Goal: Task Accomplishment & Management: Manage account settings

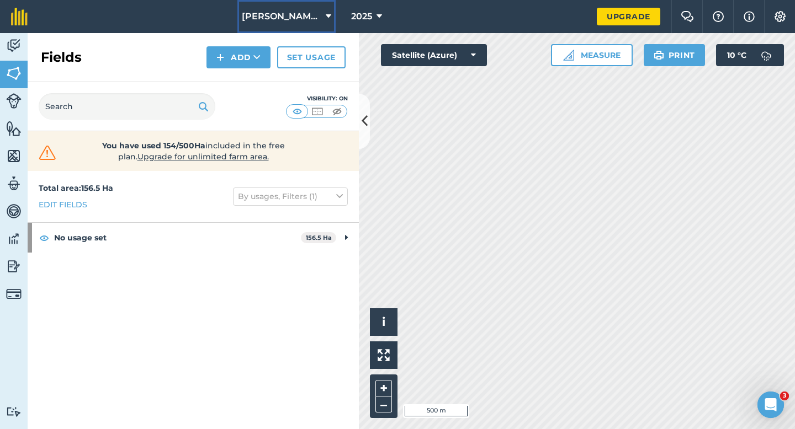
click at [277, 30] on button "[PERSON_NAME] Farming LTD" at bounding box center [286, 16] width 98 height 33
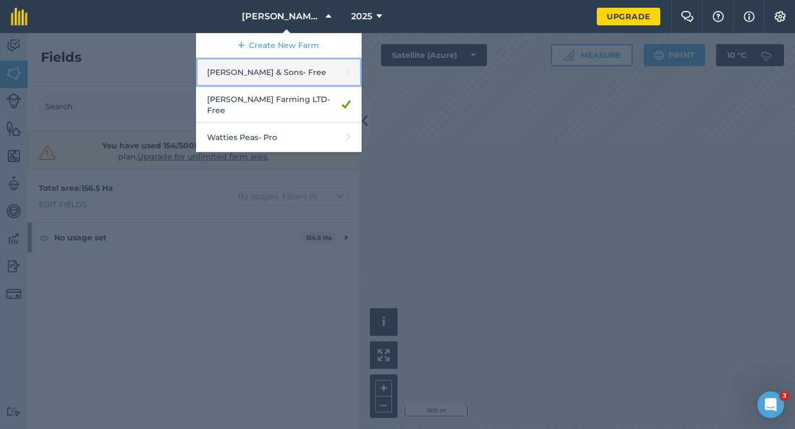
click at [280, 70] on link "[PERSON_NAME] & Sons - Free" at bounding box center [279, 72] width 166 height 29
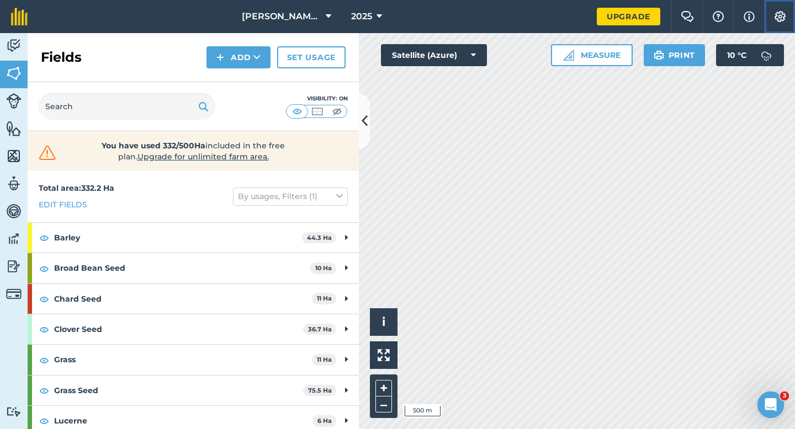
click at [782, 20] on img at bounding box center [779, 16] width 13 height 11
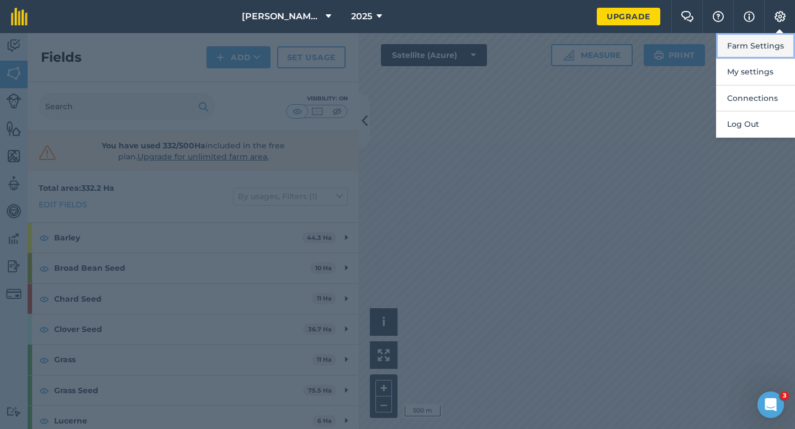
click at [782, 48] on button "Farm Settings" at bounding box center [755, 46] width 79 height 26
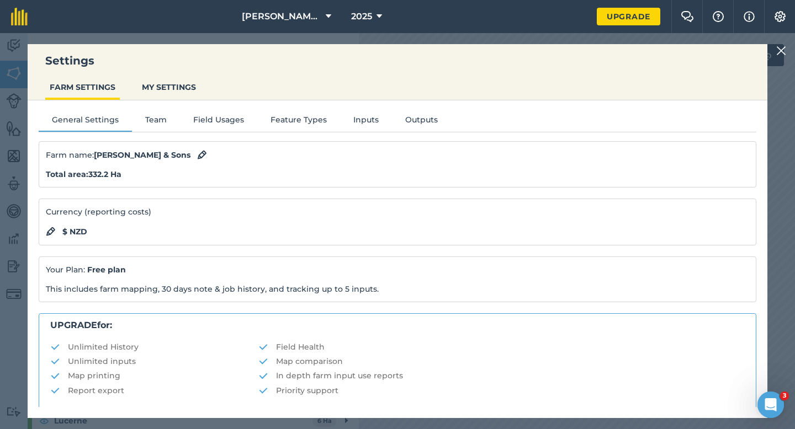
scroll to position [212, 0]
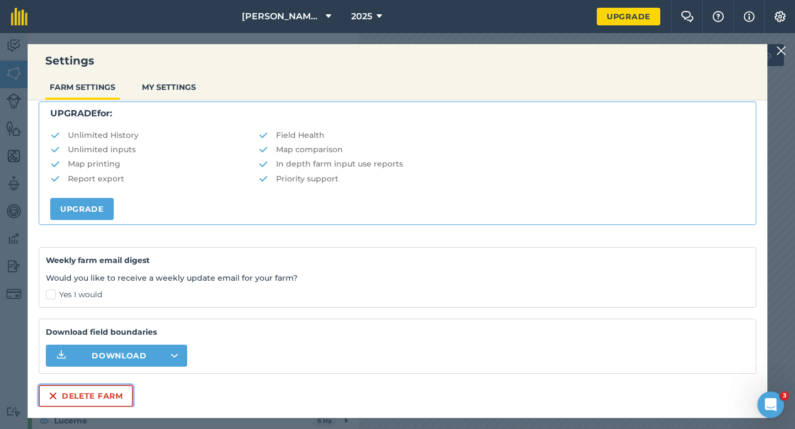
click at [92, 401] on button "Delete farm" at bounding box center [86, 396] width 94 height 22
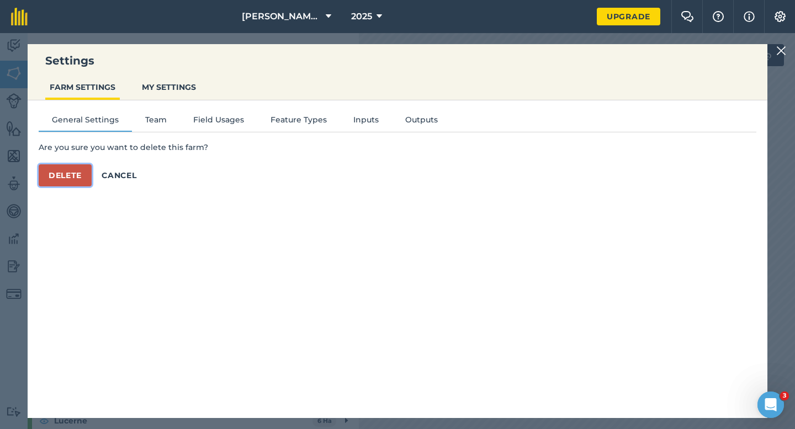
click at [61, 184] on button "Delete" at bounding box center [65, 175] width 53 height 22
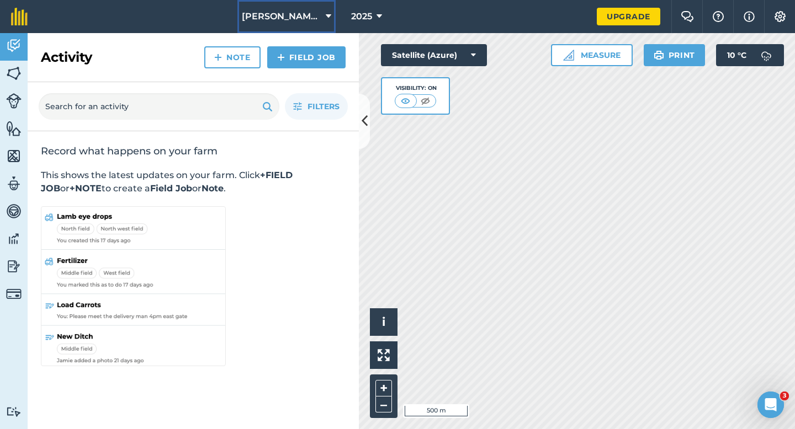
click at [245, 26] on button "[PERSON_NAME] Farming LTD" at bounding box center [286, 16] width 98 height 33
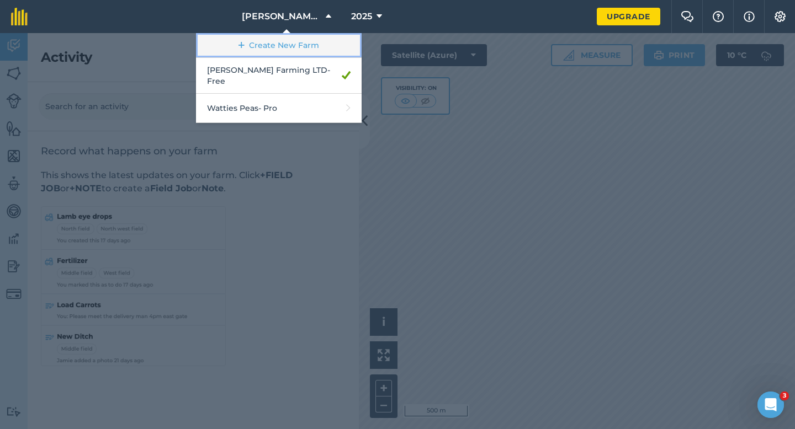
click at [245, 49] on icon at bounding box center [241, 45] width 6 height 11
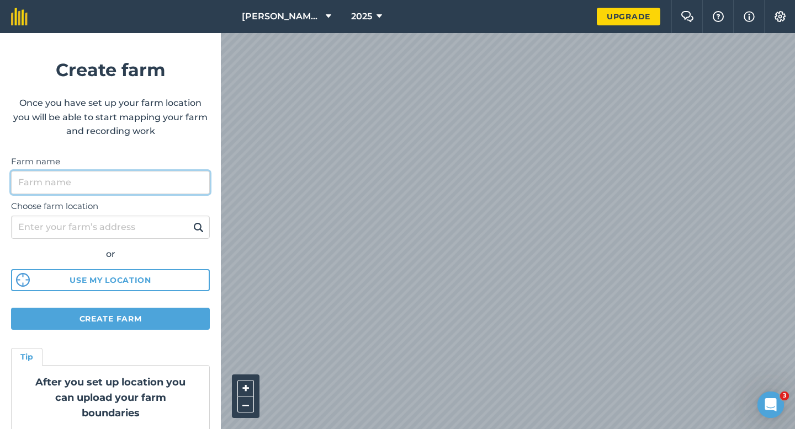
click at [164, 179] on input "Farm name" at bounding box center [110, 182] width 199 height 23
type input "[PERSON_NAME] & Sons"
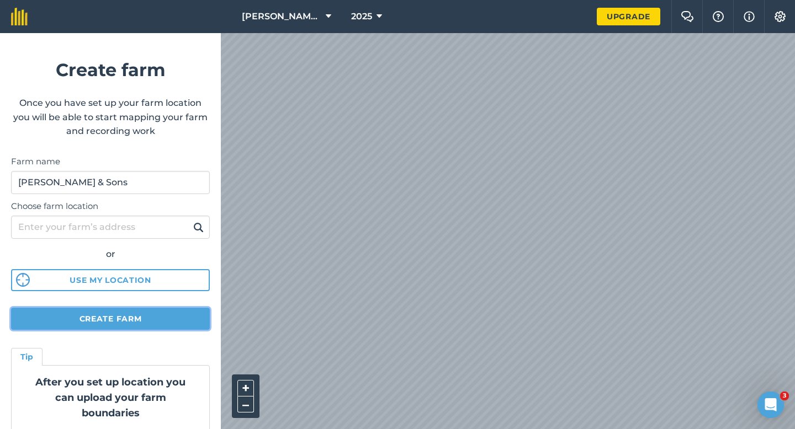
click at [156, 325] on button "Create farm" at bounding box center [110, 319] width 199 height 22
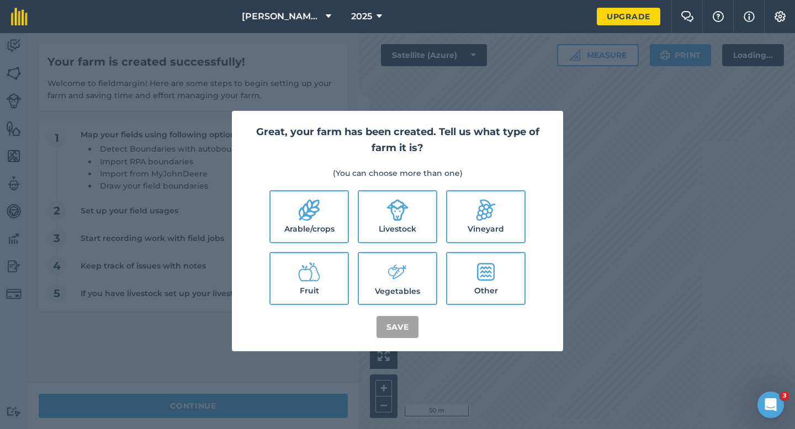
click at [314, 199] on icon at bounding box center [309, 210] width 22 height 22
checkbox input "true"
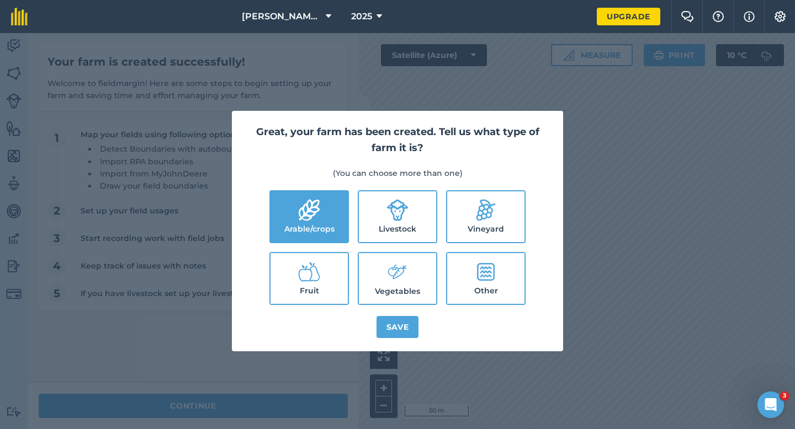
click at [376, 230] on label "Livestock" at bounding box center [397, 217] width 77 height 51
checkbox input "true"
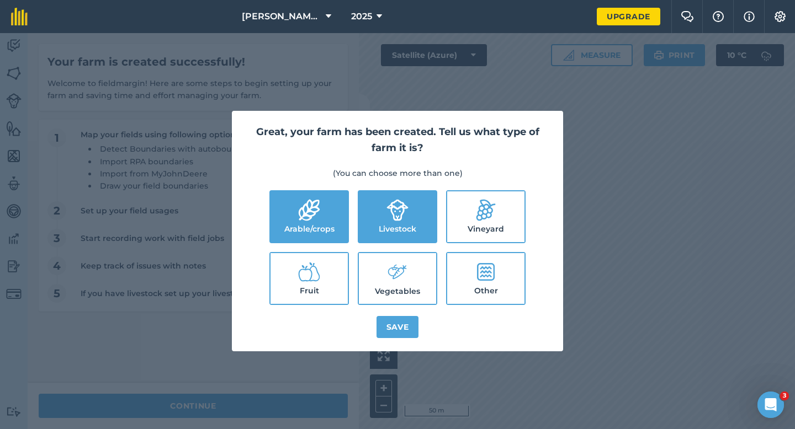
click at [376, 275] on label "Vegetables" at bounding box center [397, 278] width 77 height 51
checkbox input "true"
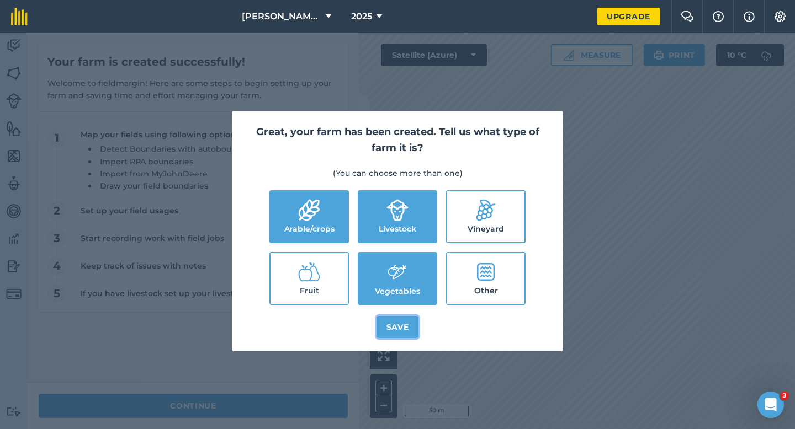
click at [390, 330] on button "Save" at bounding box center [397, 327] width 43 height 22
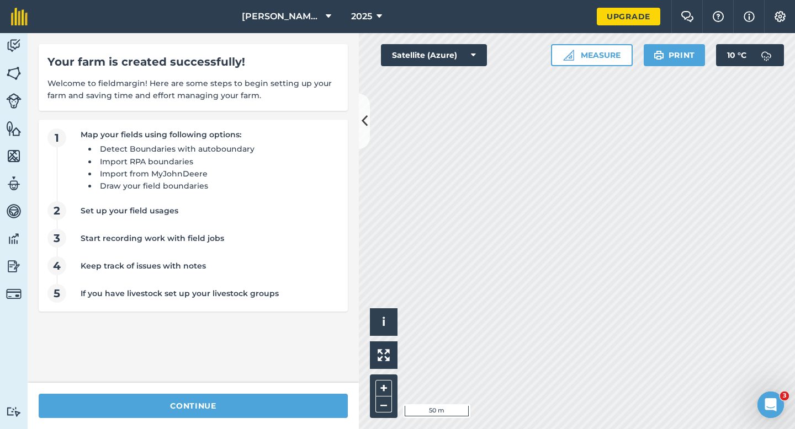
click at [254, 389] on div "continue" at bounding box center [193, 406] width 331 height 46
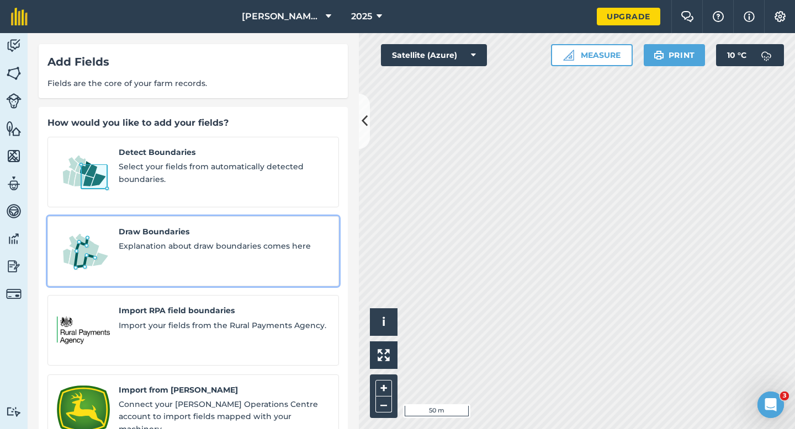
click at [149, 247] on div "Draw Boundaries Explanation about draw boundaries comes here" at bounding box center [224, 252] width 211 height 52
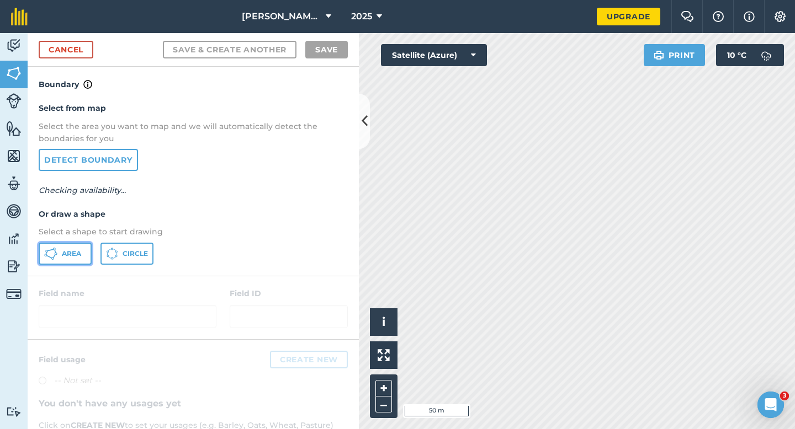
click at [83, 257] on button "Area" at bounding box center [65, 254] width 53 height 22
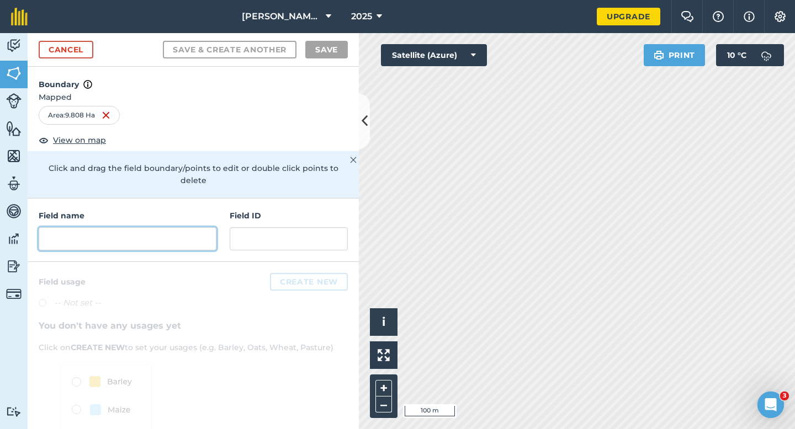
click at [192, 229] on input "text" at bounding box center [128, 238] width 178 height 23
click at [200, 231] on input "text" at bounding box center [128, 238] width 178 height 23
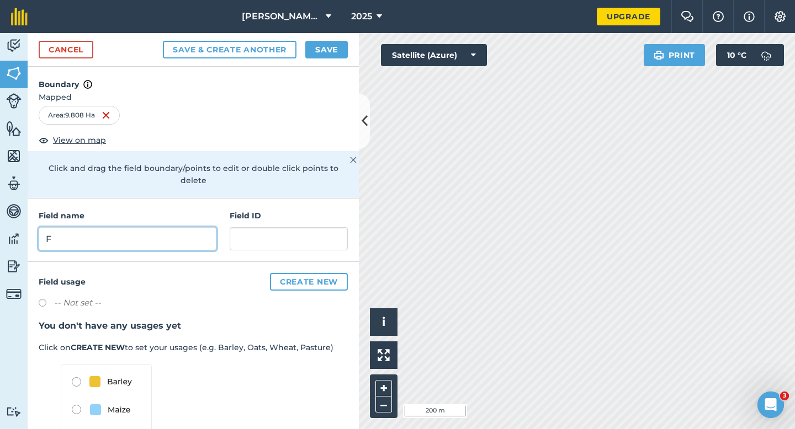
type input "F"
click at [317, 65] on div "Cancel Save & Create Another Save" at bounding box center [193, 50] width 331 height 34
click at [317, 50] on button "Save" at bounding box center [326, 50] width 43 height 18
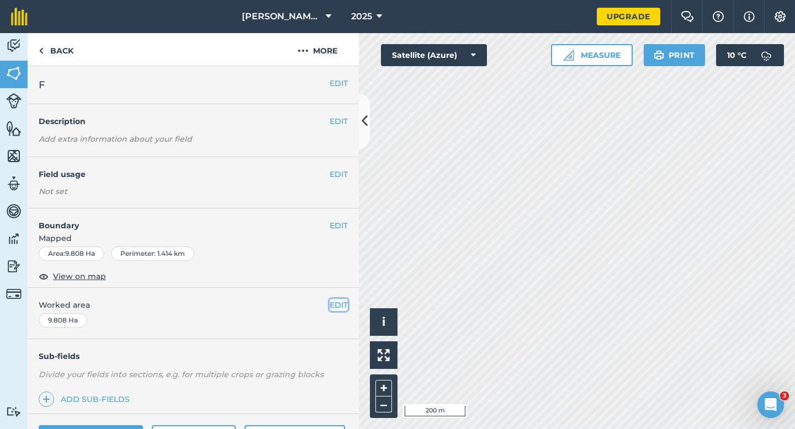
click at [342, 307] on button "EDIT" at bounding box center [339, 305] width 18 height 12
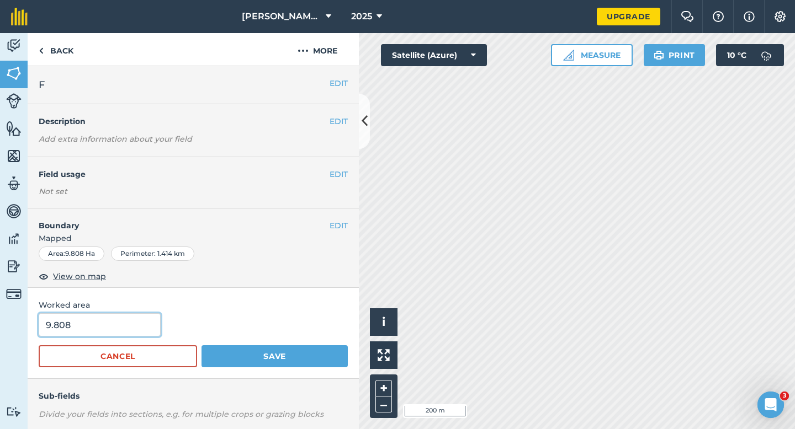
click at [117, 320] on input "9.808" at bounding box center [100, 325] width 122 height 23
type input "10"
click at [201, 346] on button "Save" at bounding box center [274, 357] width 146 height 22
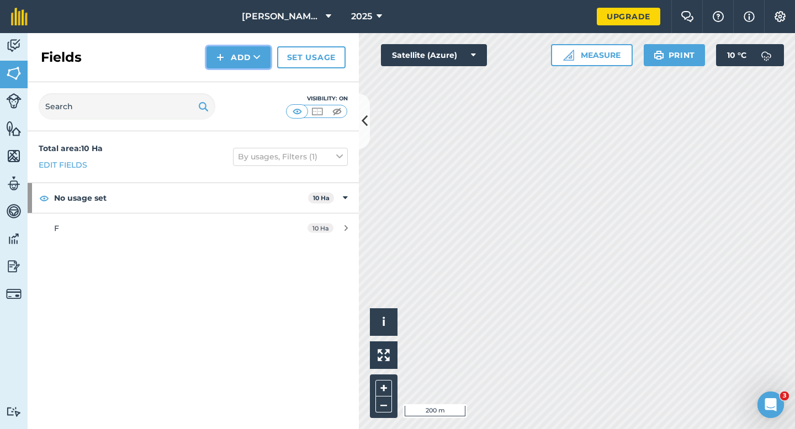
click at [217, 60] on img at bounding box center [220, 57] width 8 height 13
click at [221, 95] on link "Import" at bounding box center [238, 107] width 61 height 24
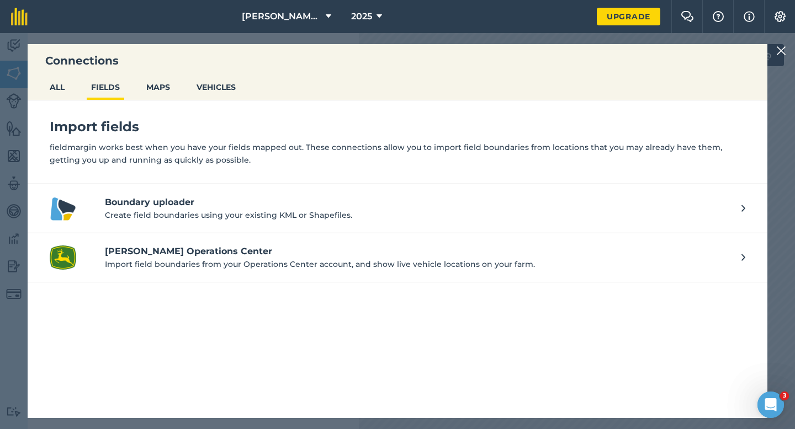
click at [783, 44] on img at bounding box center [781, 50] width 10 height 13
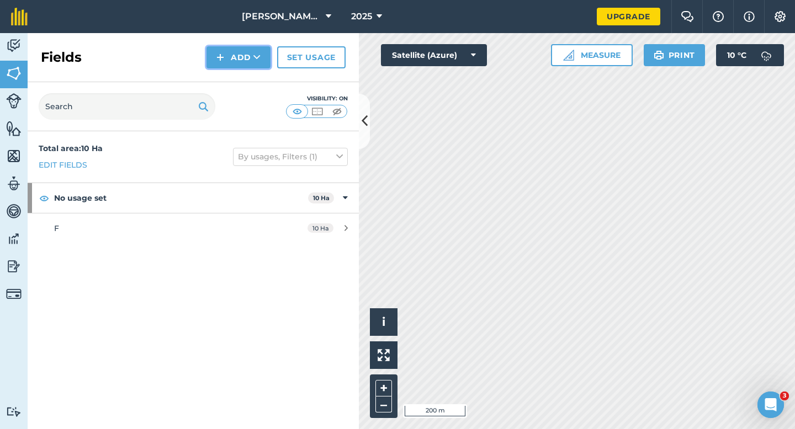
click at [227, 53] on button "Add" at bounding box center [238, 57] width 64 height 22
click at [228, 79] on link "Draw" at bounding box center [238, 82] width 61 height 24
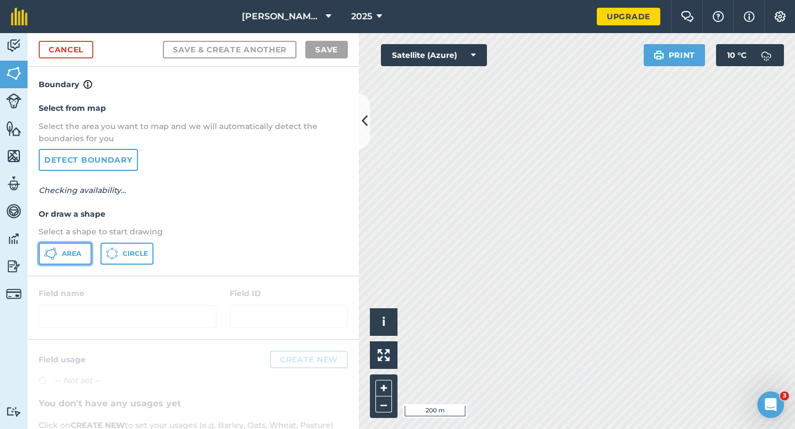
click at [75, 258] on span "Area" at bounding box center [71, 253] width 19 height 9
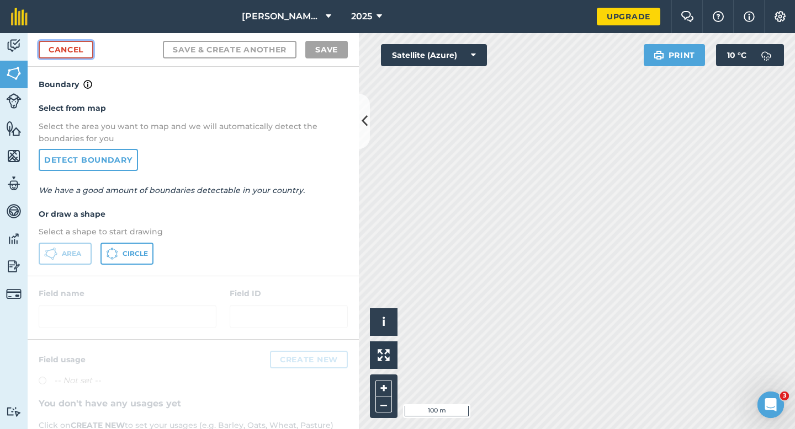
click at [77, 50] on link "Cancel" at bounding box center [66, 50] width 55 height 18
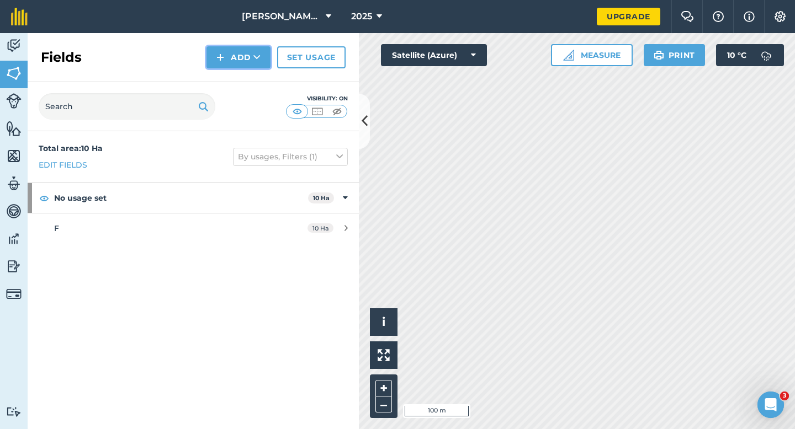
click at [232, 62] on button "Add" at bounding box center [238, 57] width 64 height 22
click at [234, 78] on link "Draw" at bounding box center [238, 82] width 61 height 24
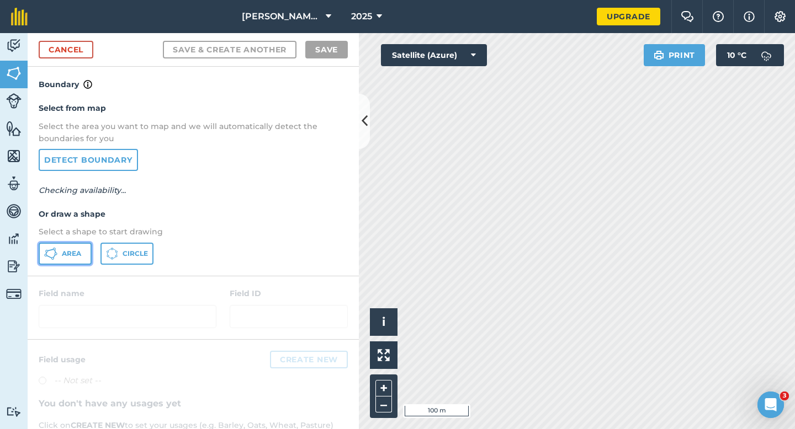
click at [70, 253] on span "Area" at bounding box center [71, 253] width 19 height 9
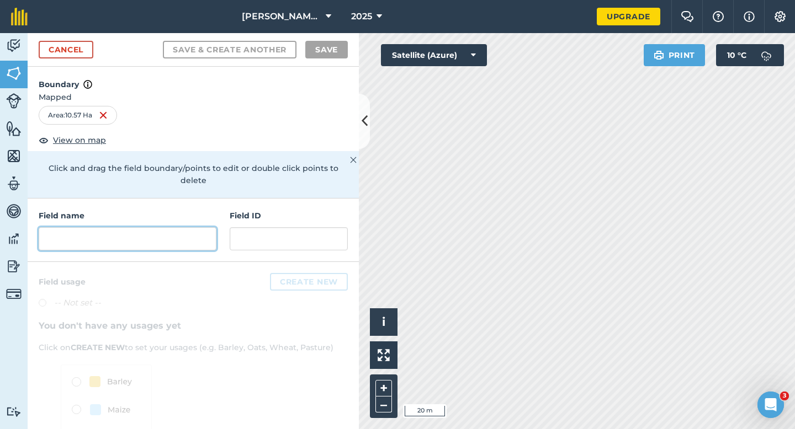
drag, startPoint x: 156, startPoint y: 227, endPoint x: 156, endPoint y: 211, distance: 15.5
click at [156, 227] on input "text" at bounding box center [128, 238] width 178 height 23
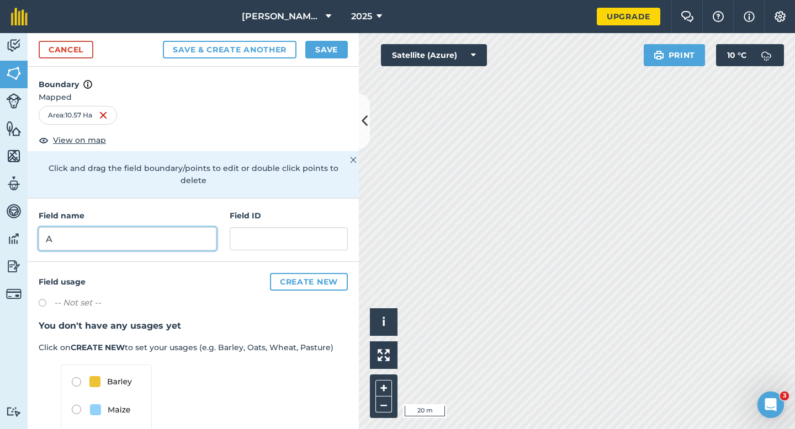
type input "A"
click at [317, 54] on button "Save" at bounding box center [326, 50] width 43 height 18
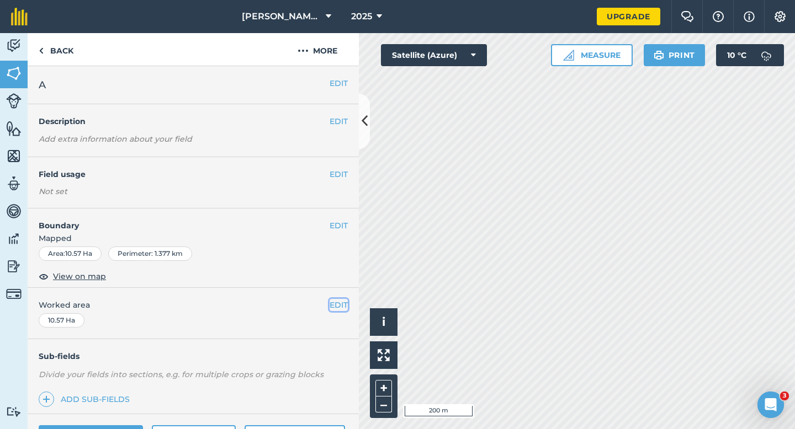
click at [337, 309] on button "EDIT" at bounding box center [339, 305] width 18 height 12
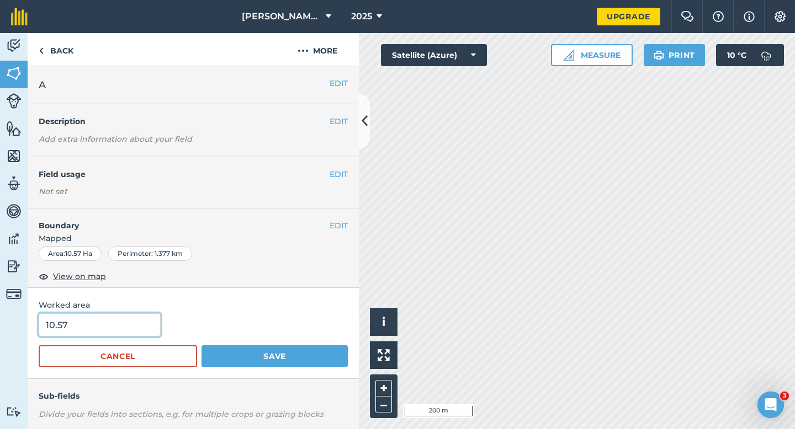
click at [93, 336] on input "10.57" at bounding box center [100, 325] width 122 height 23
type input "10.6"
click at [201, 346] on button "Save" at bounding box center [274, 357] width 146 height 22
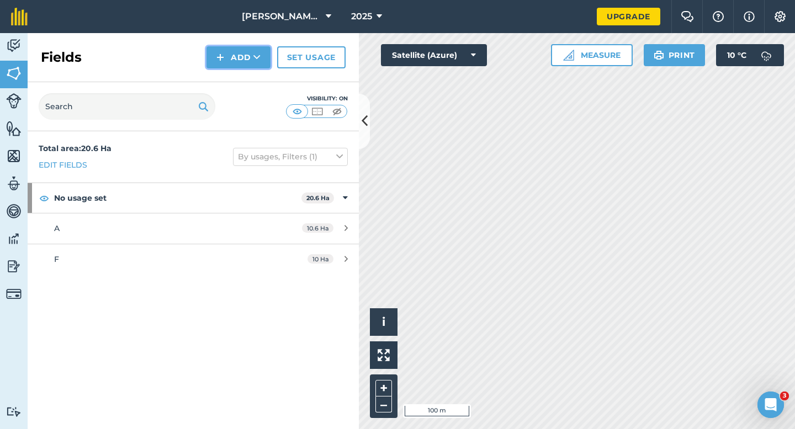
click at [235, 63] on button "Add" at bounding box center [238, 57] width 64 height 22
click at [235, 82] on link "Draw" at bounding box center [238, 82] width 61 height 24
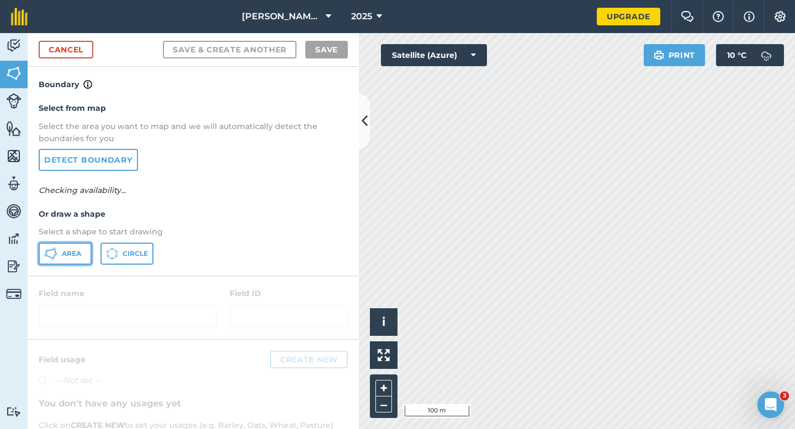
click at [75, 258] on button "Area" at bounding box center [65, 254] width 53 height 22
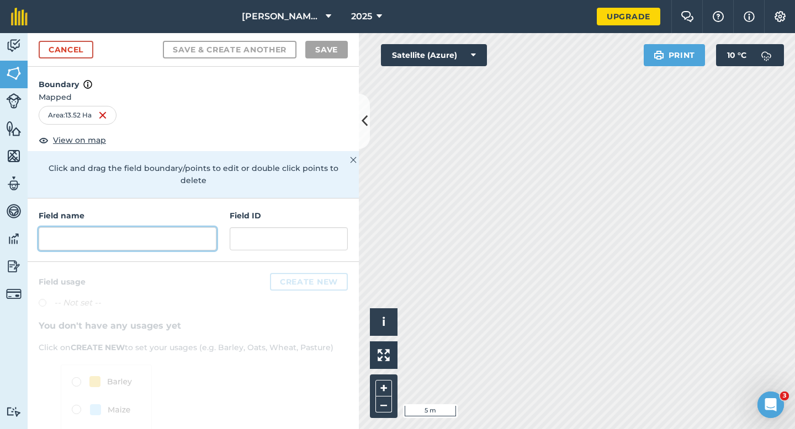
click at [157, 230] on input "text" at bounding box center [128, 238] width 178 height 23
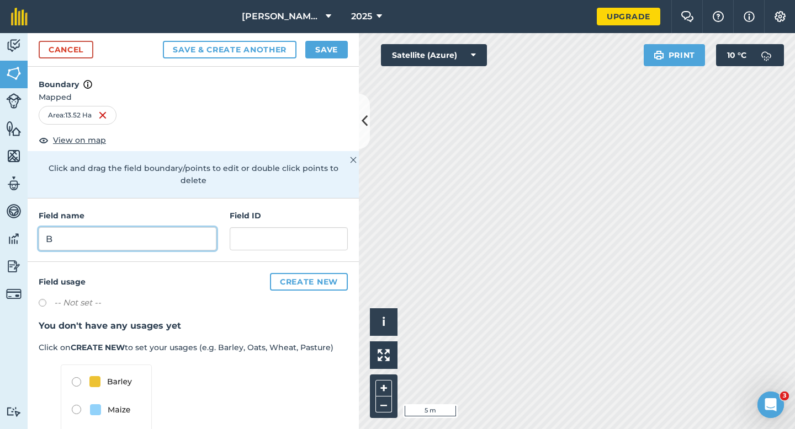
type input "B"
click at [315, 51] on button "Save" at bounding box center [326, 50] width 43 height 18
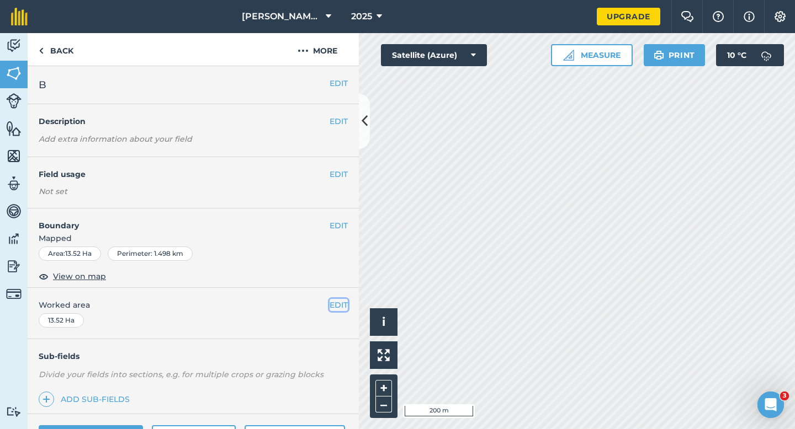
click at [344, 302] on button "EDIT" at bounding box center [339, 305] width 18 height 12
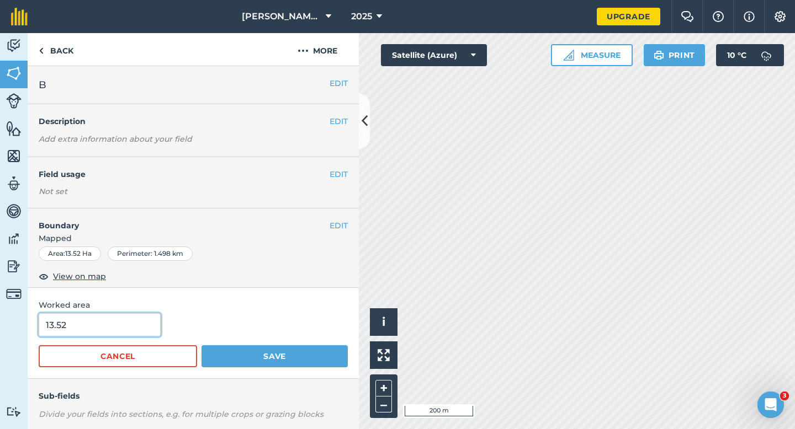
click at [116, 327] on input "13.52" at bounding box center [100, 325] width 122 height 23
type input "13.5"
click at [201, 346] on button "Save" at bounding box center [274, 357] width 146 height 22
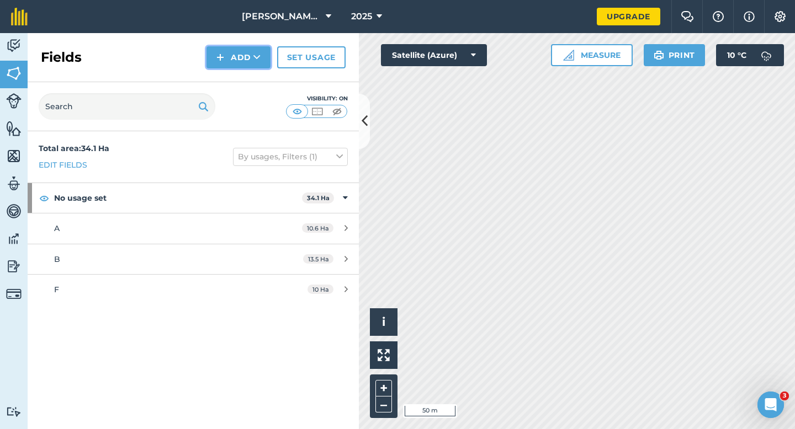
click at [207, 61] on button "Add" at bounding box center [238, 57] width 64 height 22
click at [230, 84] on link "Draw" at bounding box center [238, 82] width 61 height 24
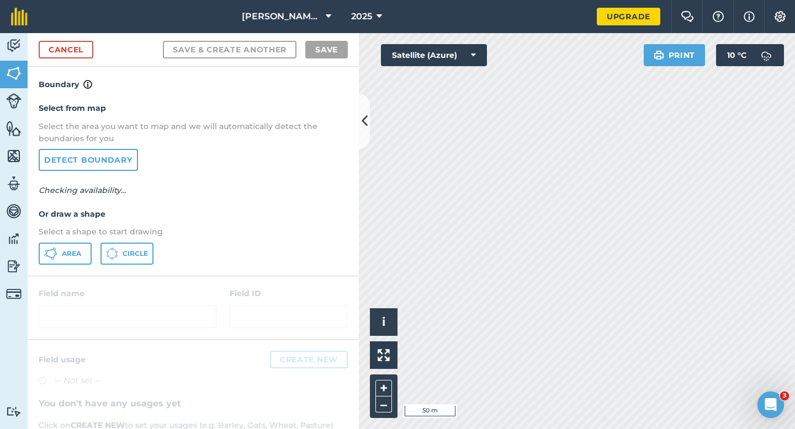
click at [66, 235] on p "Select a shape to start drawing" at bounding box center [193, 232] width 309 height 12
click at [84, 258] on button "Area" at bounding box center [65, 254] width 53 height 22
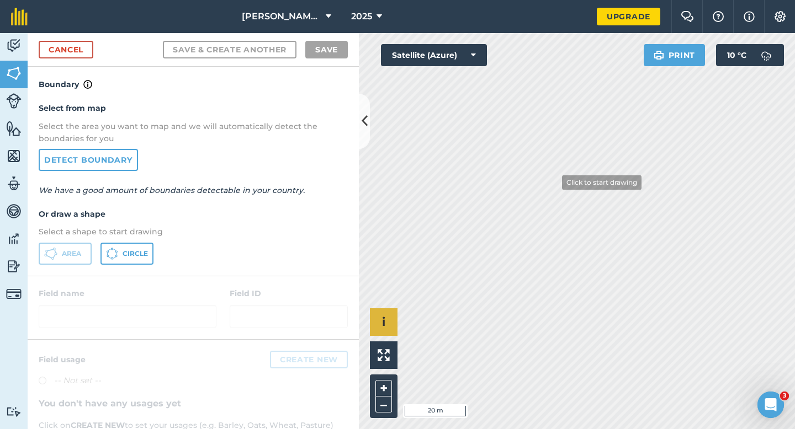
click at [376, 308] on div "Click to start drawing i © 2025 TomTom, Microsoft 20 m + –" at bounding box center [577, 231] width 436 height 396
click at [484, 216] on div "Click to start drawing i © 2025 TomTom, Microsoft 20 m + –" at bounding box center [577, 231] width 436 height 396
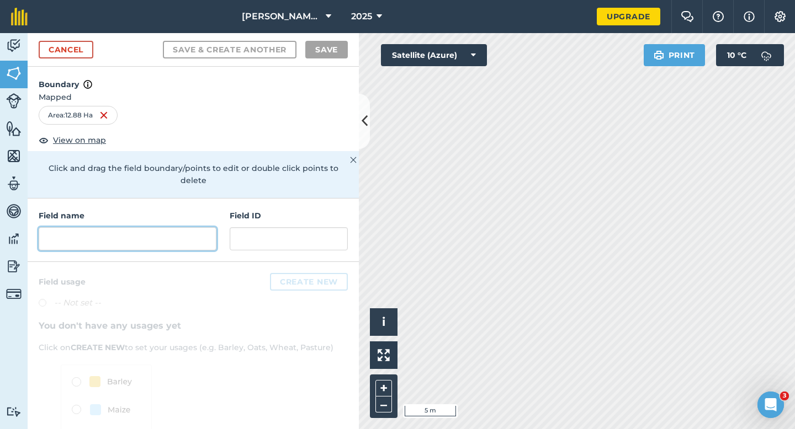
click at [210, 231] on input "text" at bounding box center [128, 238] width 178 height 23
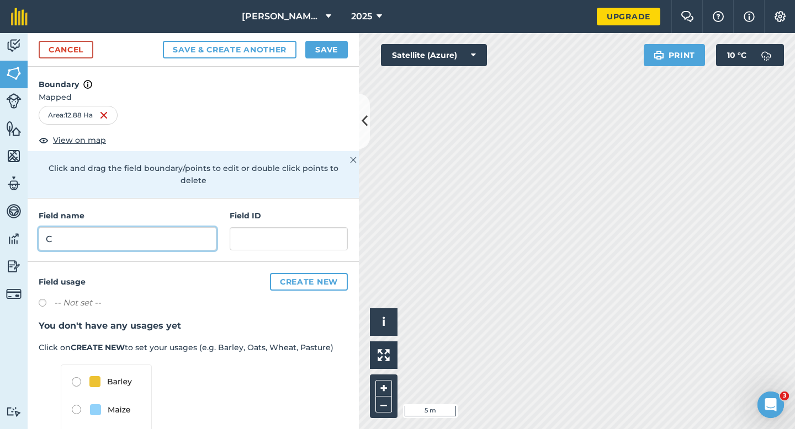
type input "C"
click at [328, 41] on button "Save" at bounding box center [326, 50] width 43 height 18
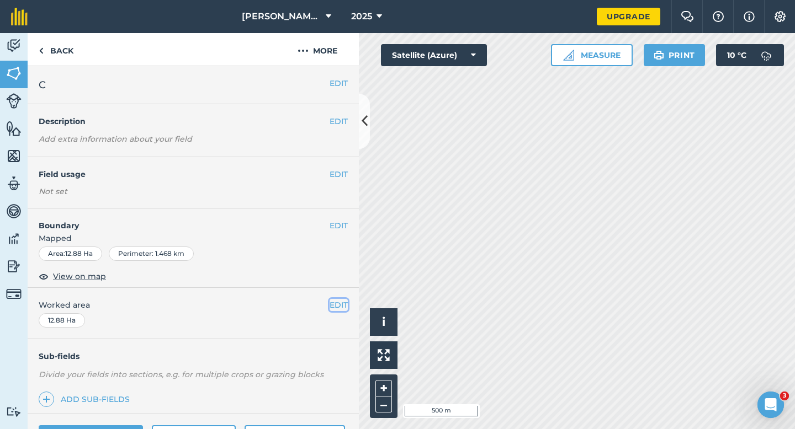
click at [336, 304] on button "EDIT" at bounding box center [339, 305] width 18 height 12
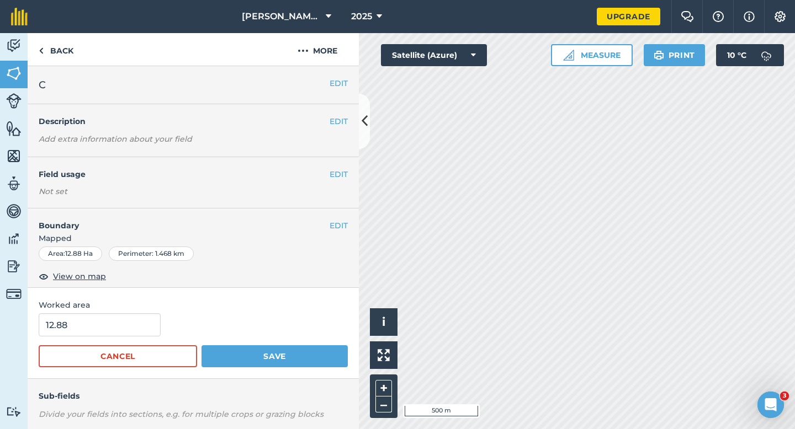
click at [82, 338] on form "12.88 Cancel Save" at bounding box center [193, 341] width 309 height 54
click at [84, 332] on input "12.88" at bounding box center [100, 325] width 122 height 23
type input "13"
click at [201, 346] on button "Save" at bounding box center [274, 357] width 146 height 22
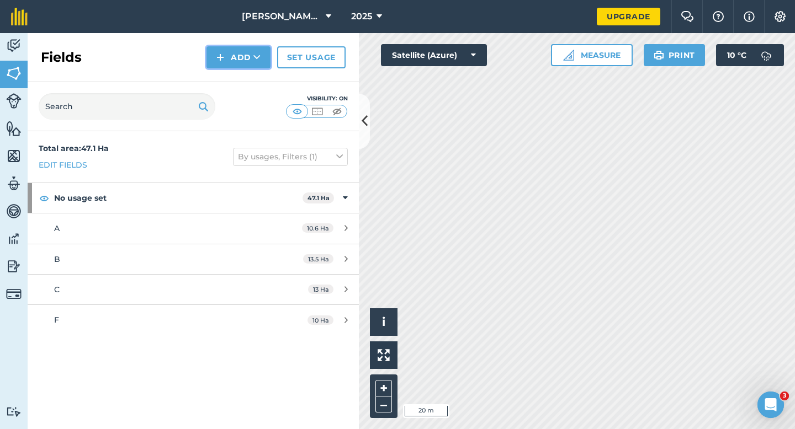
click at [230, 52] on button "Add" at bounding box center [238, 57] width 64 height 22
click at [230, 75] on link "Draw" at bounding box center [238, 82] width 61 height 24
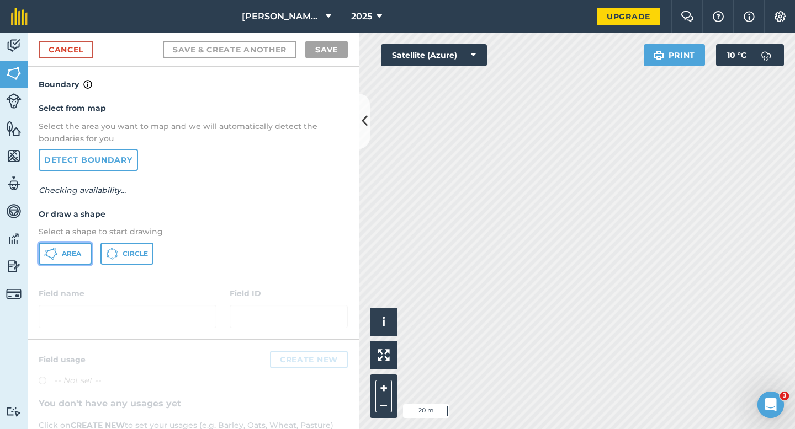
click at [59, 258] on button "Area" at bounding box center [65, 254] width 53 height 22
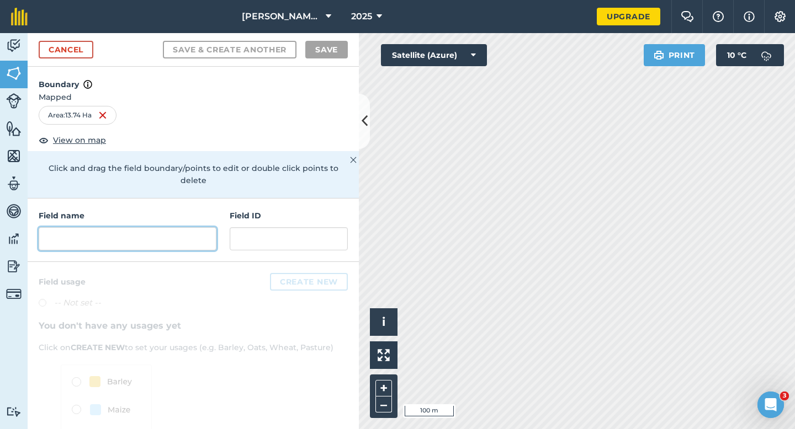
click at [161, 230] on input "text" at bounding box center [128, 238] width 178 height 23
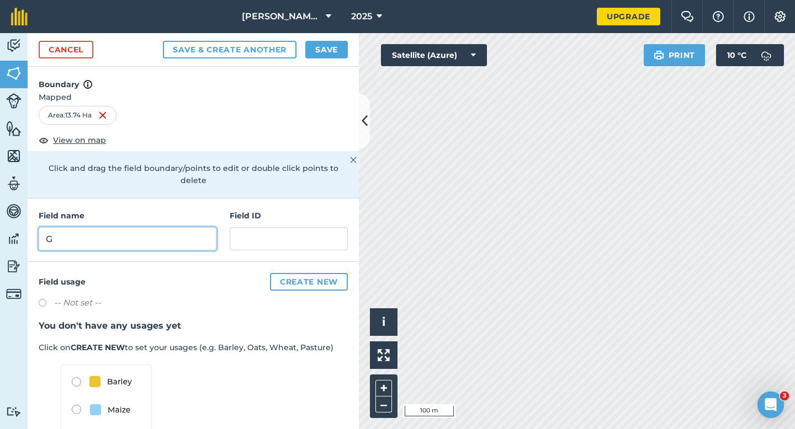
type input "G"
click at [325, 57] on button "Save" at bounding box center [326, 50] width 43 height 18
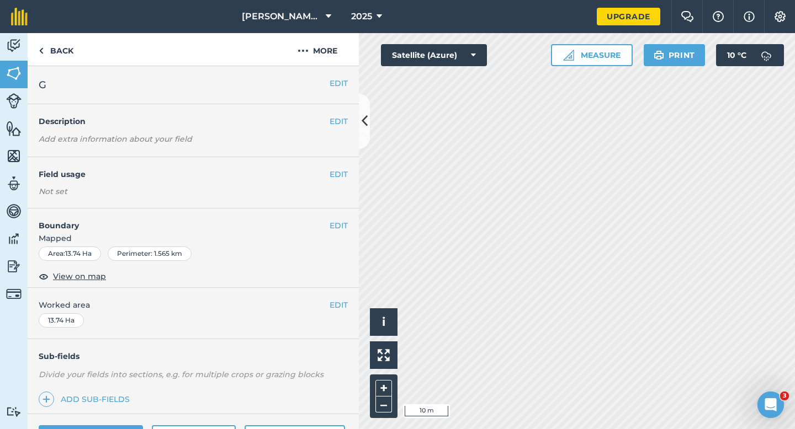
click at [393, 0] on html "[PERSON_NAME] & Sons 2025 Upgrade Farm Chat Help Info Settings Map printing is …" at bounding box center [397, 214] width 795 height 429
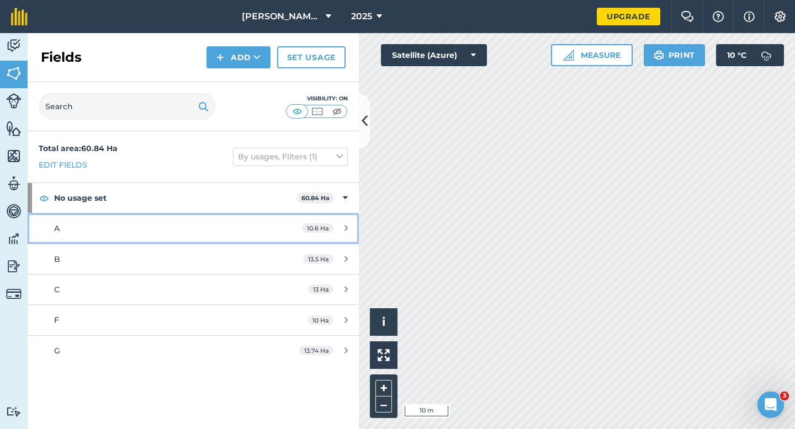
click at [340, 216] on link "A 10.6 Ha" at bounding box center [193, 229] width 331 height 30
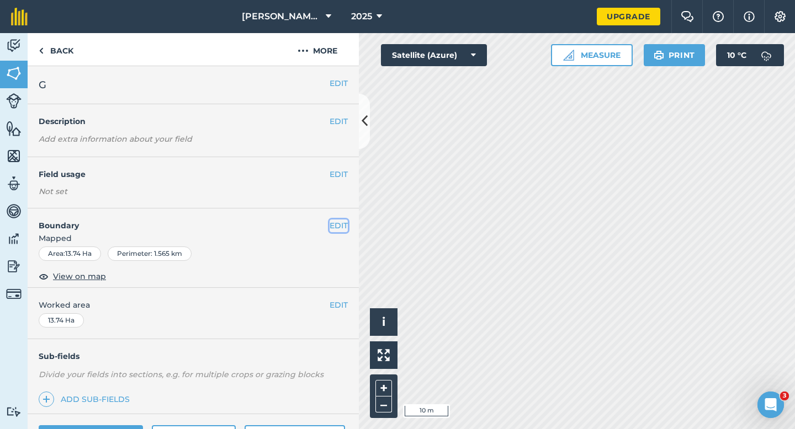
click at [337, 224] on button "EDIT" at bounding box center [339, 226] width 18 height 12
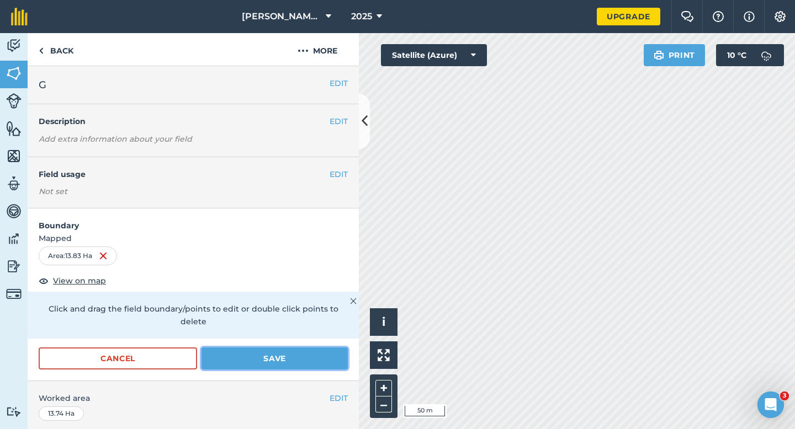
click at [275, 348] on button "Save" at bounding box center [274, 359] width 146 height 22
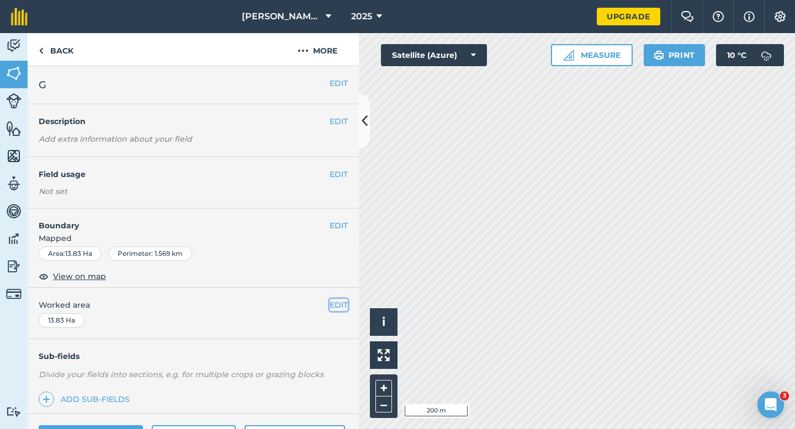
click at [336, 307] on button "EDIT" at bounding box center [339, 305] width 18 height 12
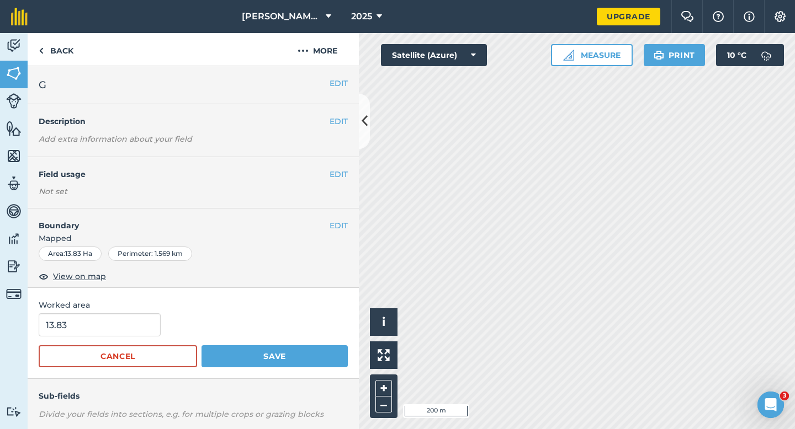
click at [161, 313] on div "Worked area 13.83 Cancel Save" at bounding box center [193, 333] width 331 height 91
click at [142, 314] on input "13.83" at bounding box center [100, 325] width 122 height 23
click at [142, 318] on input "13.83" at bounding box center [100, 325] width 122 height 23
type input "14"
click at [201, 346] on button "Save" at bounding box center [274, 357] width 146 height 22
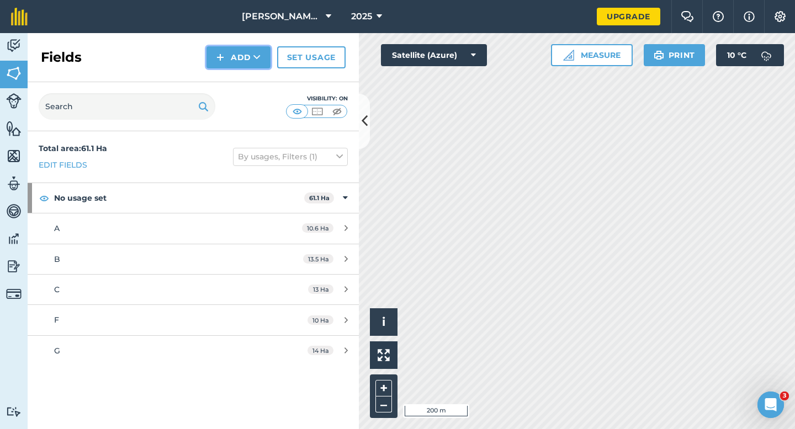
click at [213, 62] on button "Add" at bounding box center [238, 57] width 64 height 22
click at [224, 79] on link "Draw" at bounding box center [238, 82] width 61 height 24
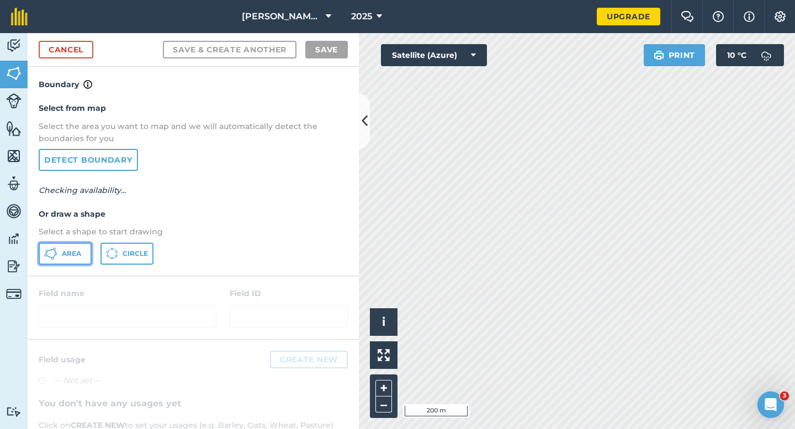
click at [68, 246] on button "Area" at bounding box center [65, 254] width 53 height 22
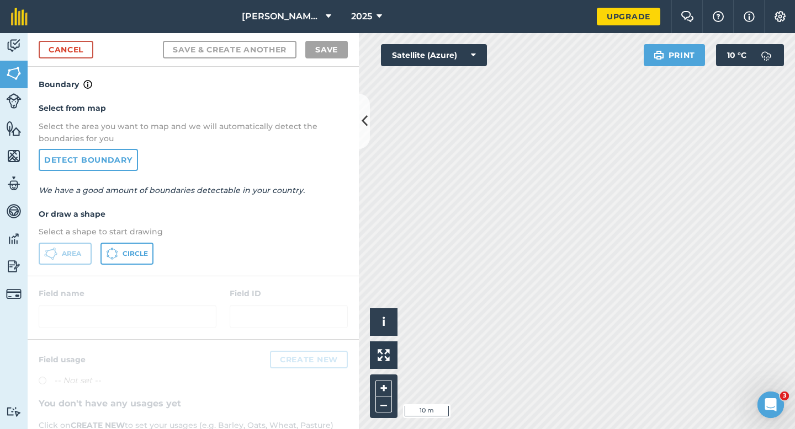
click at [79, 59] on div "Cancel Save & Create Another Save" at bounding box center [193, 50] width 331 height 34
click at [66, 54] on link "Cancel" at bounding box center [66, 50] width 55 height 18
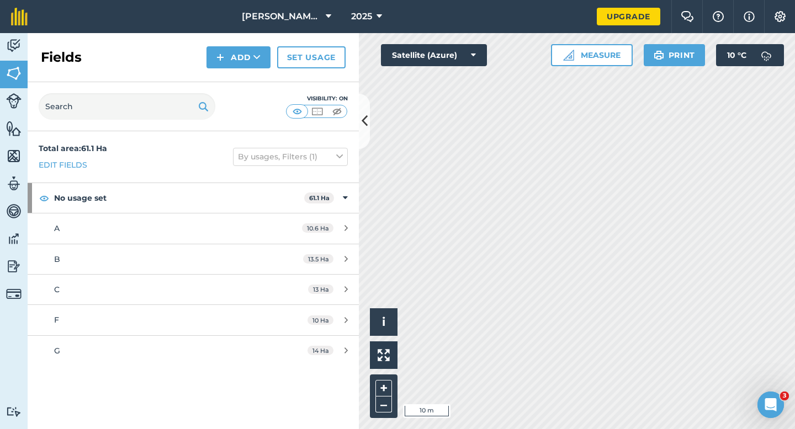
click at [332, 105] on div "Activity Fields Livestock Features Maps Team Vehicles Data Reporting Billing Tu…" at bounding box center [397, 231] width 795 height 396
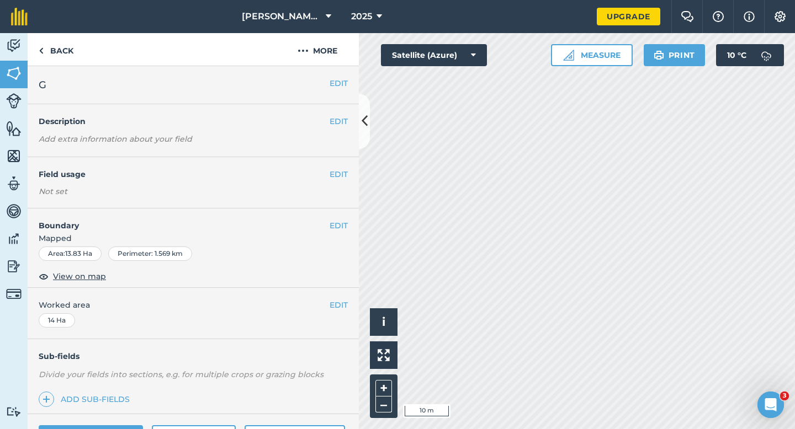
click at [338, 217] on div "EDIT Boundary Mapped Area : 13.83 Ha Perimeter : 1.569 km View on map" at bounding box center [193, 248] width 331 height 79
click at [338, 224] on button "EDIT" at bounding box center [339, 226] width 18 height 12
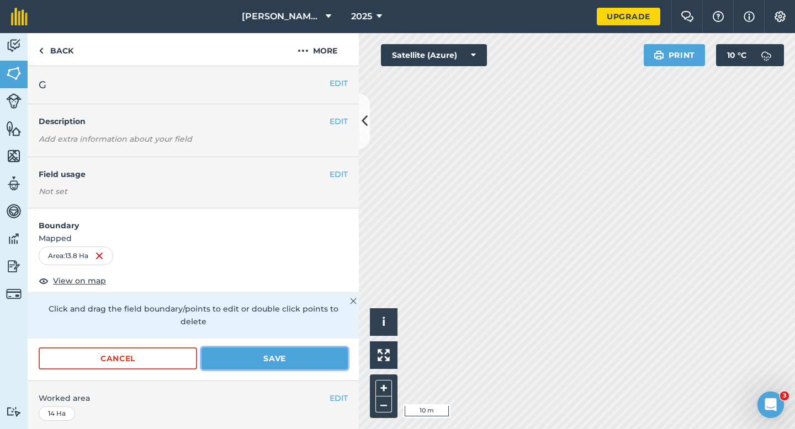
click at [295, 351] on button "Save" at bounding box center [274, 359] width 146 height 22
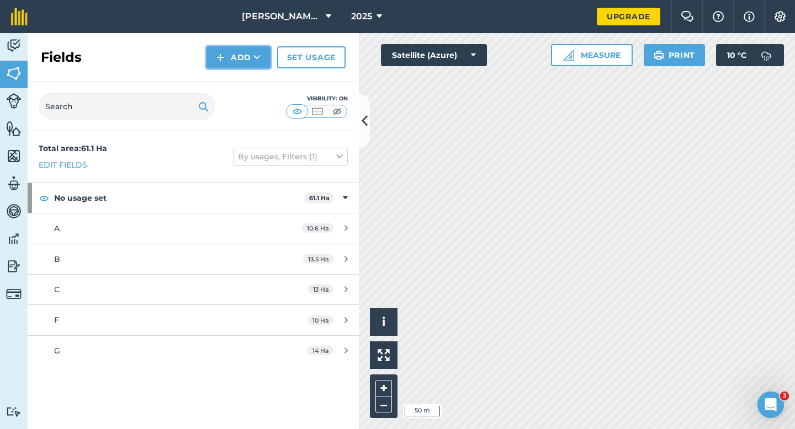
click at [222, 50] on button "Add" at bounding box center [238, 57] width 64 height 22
click at [223, 77] on link "Draw" at bounding box center [238, 82] width 61 height 24
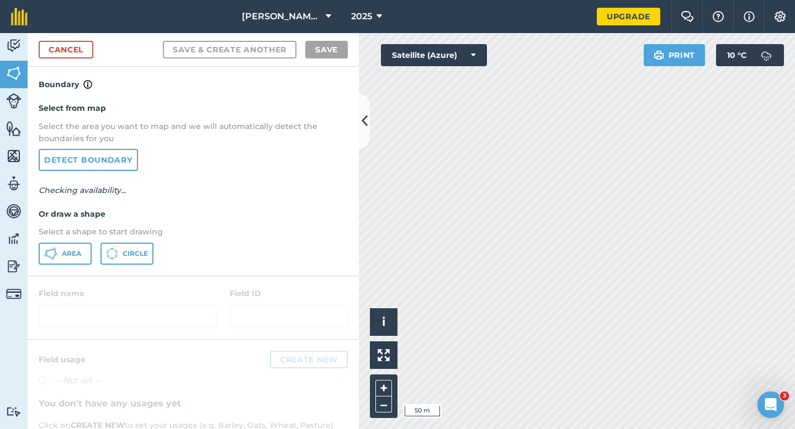
click at [85, 242] on div "Select from map Select the area you want to map and we will automatically detec…" at bounding box center [193, 183] width 331 height 184
click at [89, 247] on button "Area" at bounding box center [65, 254] width 53 height 22
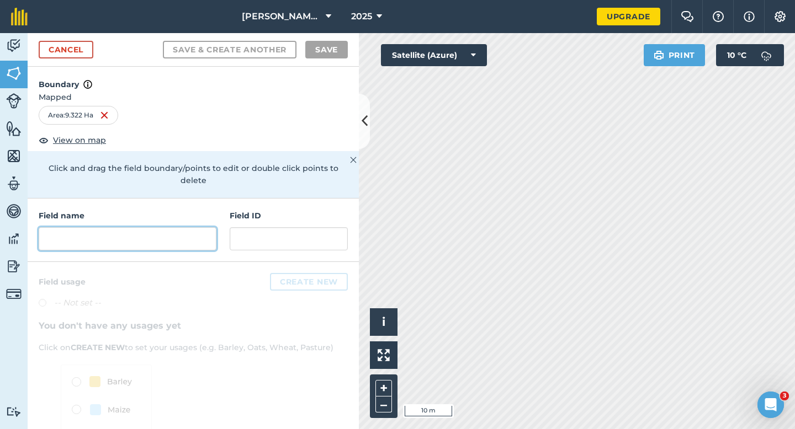
click at [167, 237] on input "text" at bounding box center [128, 238] width 178 height 23
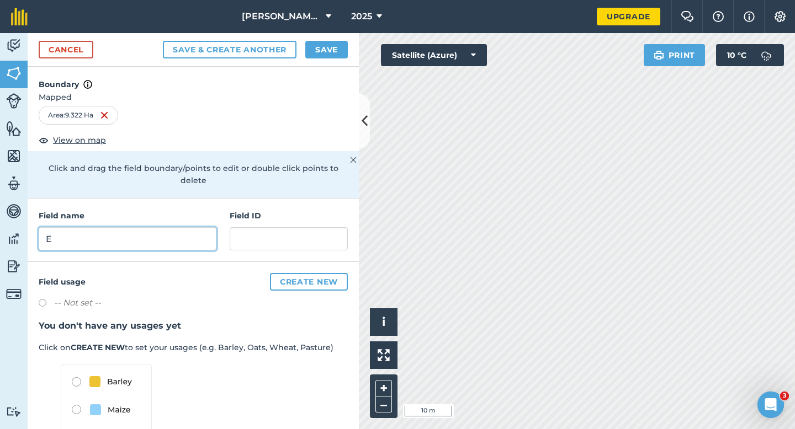
type input "E"
click at [336, 54] on button "Save" at bounding box center [326, 50] width 43 height 18
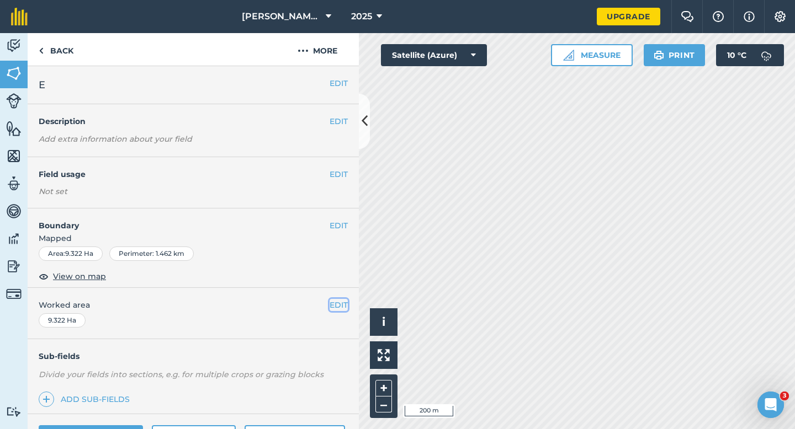
click at [339, 302] on button "EDIT" at bounding box center [339, 305] width 18 height 12
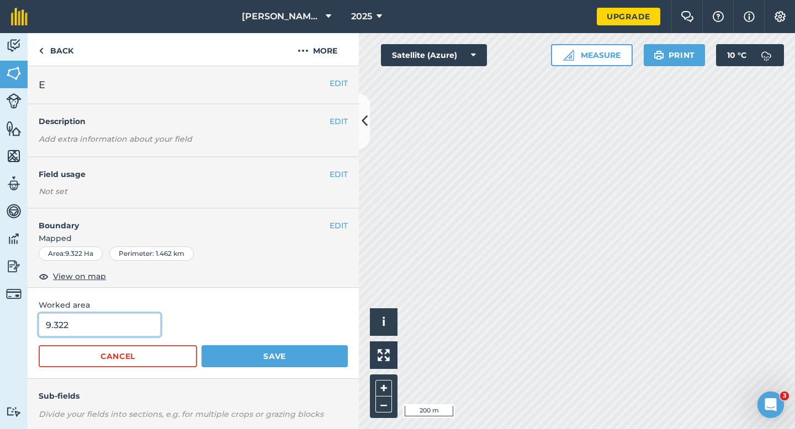
click at [114, 331] on input "9.322" at bounding box center [100, 325] width 122 height 23
type input "10"
click at [201, 346] on button "Save" at bounding box center [274, 357] width 146 height 22
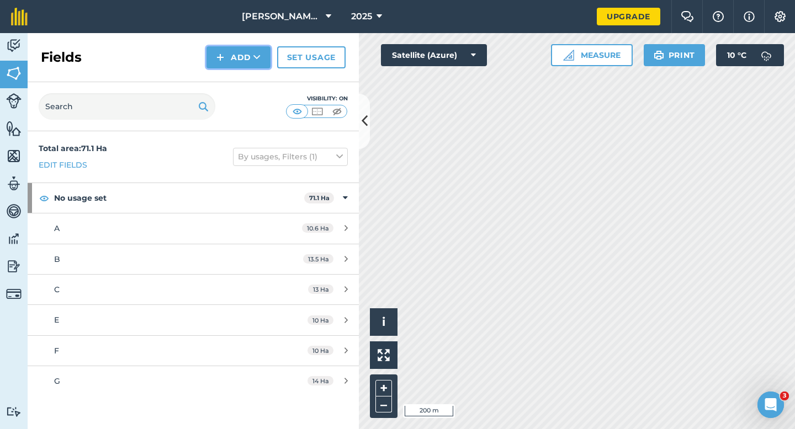
click at [219, 50] on button "Add" at bounding box center [238, 57] width 64 height 22
click at [229, 91] on link "Draw" at bounding box center [238, 82] width 61 height 24
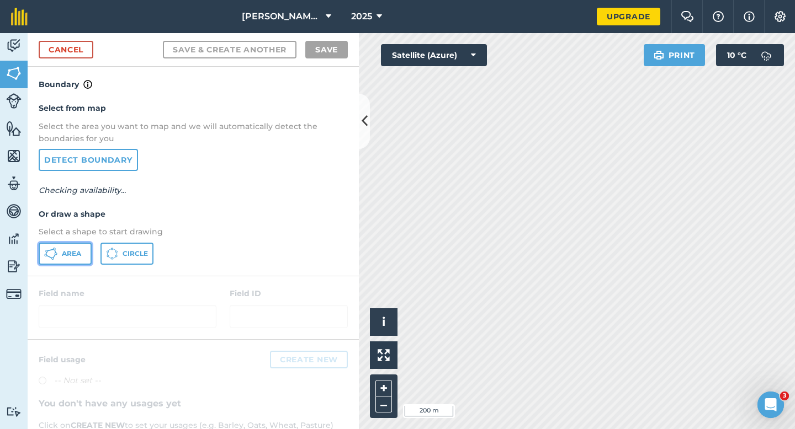
click at [71, 259] on button "Area" at bounding box center [65, 254] width 53 height 22
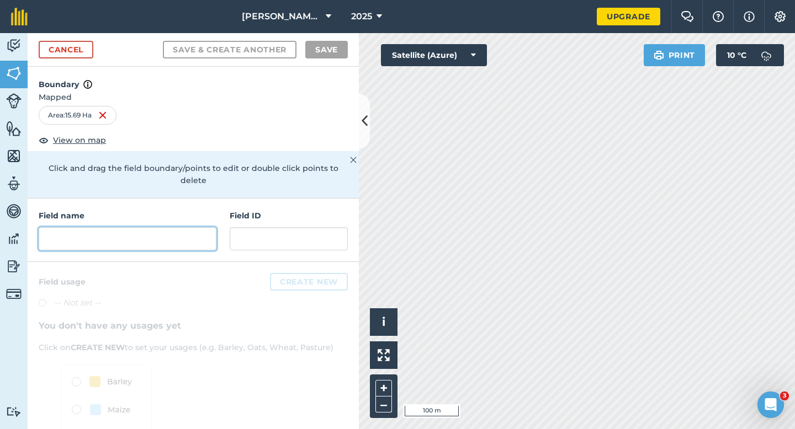
click at [184, 234] on input "text" at bounding box center [128, 238] width 178 height 23
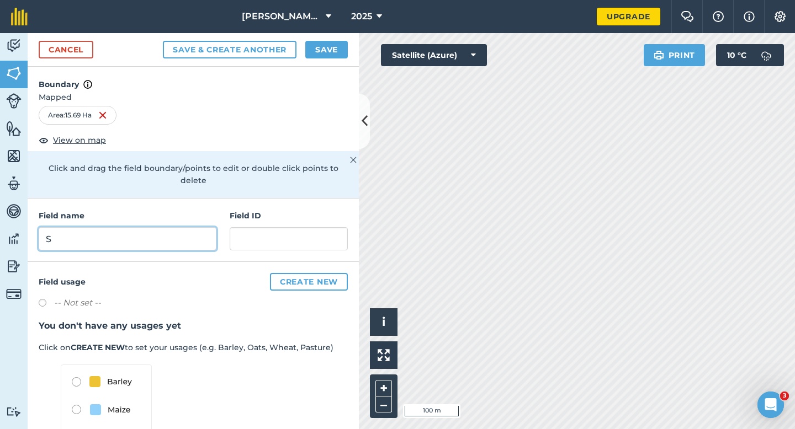
click at [184, 233] on input "S" at bounding box center [128, 238] width 178 height 23
type input "D"
click at [327, 50] on button "Save" at bounding box center [326, 50] width 43 height 18
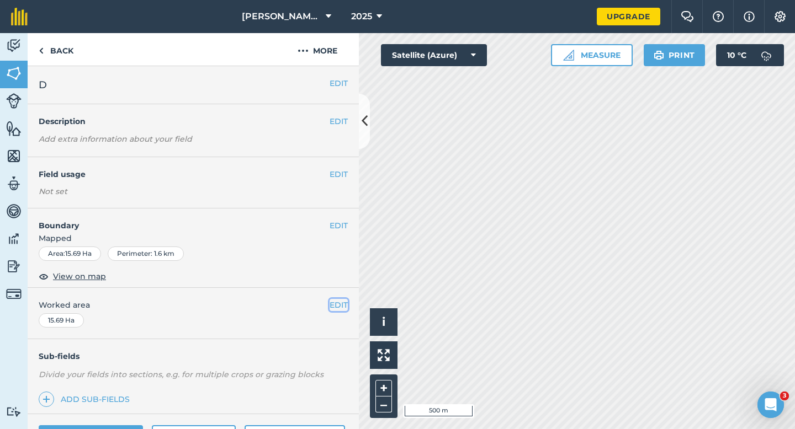
click at [331, 306] on button "EDIT" at bounding box center [339, 305] width 18 height 12
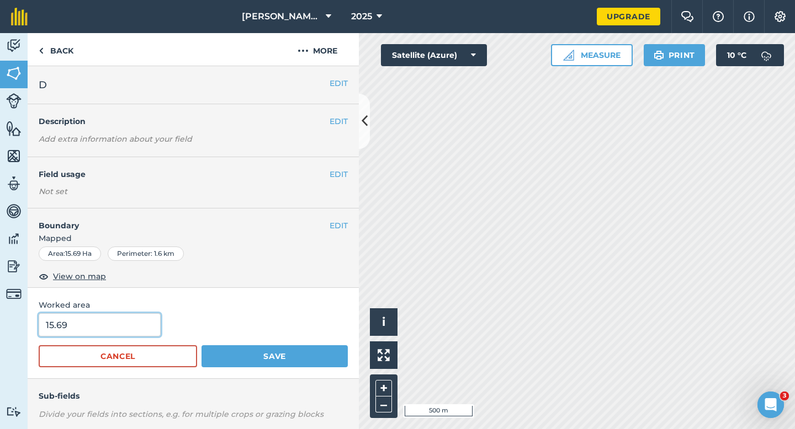
click at [75, 334] on input "15.69" at bounding box center [100, 325] width 122 height 23
type input "15.7"
click at [201, 346] on button "Save" at bounding box center [274, 357] width 146 height 22
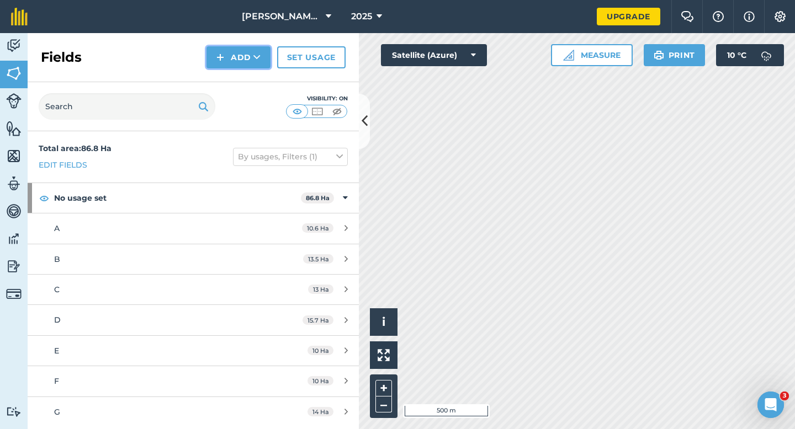
click at [239, 53] on button "Add" at bounding box center [238, 57] width 64 height 22
click at [242, 84] on link "Draw" at bounding box center [238, 82] width 61 height 24
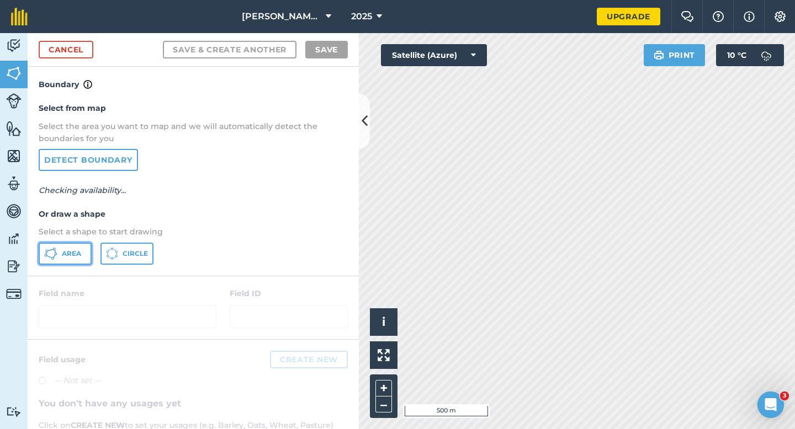
click at [81, 243] on button "Area" at bounding box center [65, 254] width 53 height 22
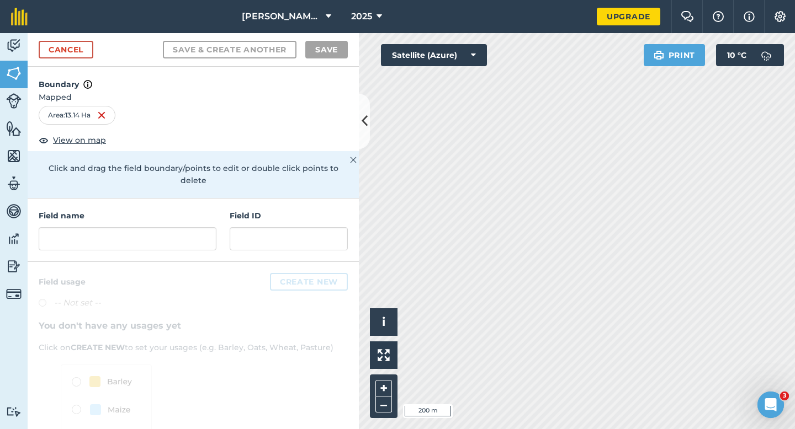
click at [183, 214] on div "Field name" at bounding box center [128, 230] width 178 height 41
click at [184, 227] on input "text" at bounding box center [128, 238] width 178 height 23
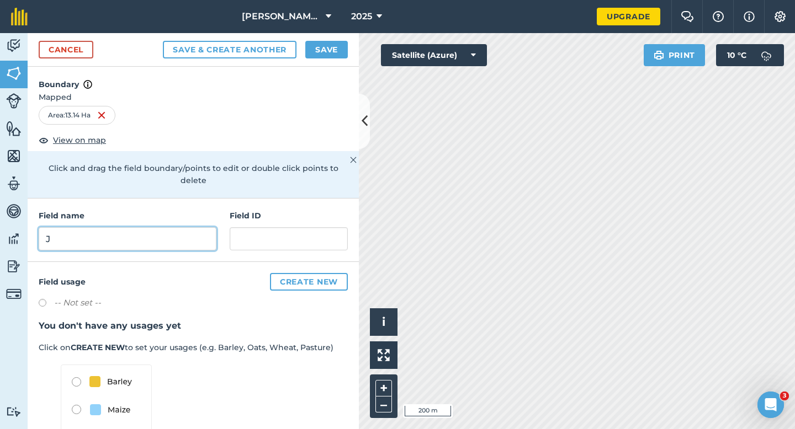
type input "J"
click at [323, 54] on button "Save" at bounding box center [326, 50] width 43 height 18
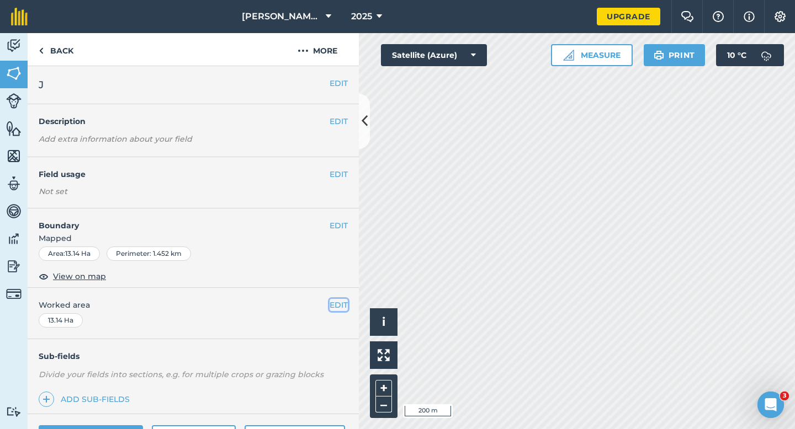
click at [346, 304] on button "EDIT" at bounding box center [339, 305] width 18 height 12
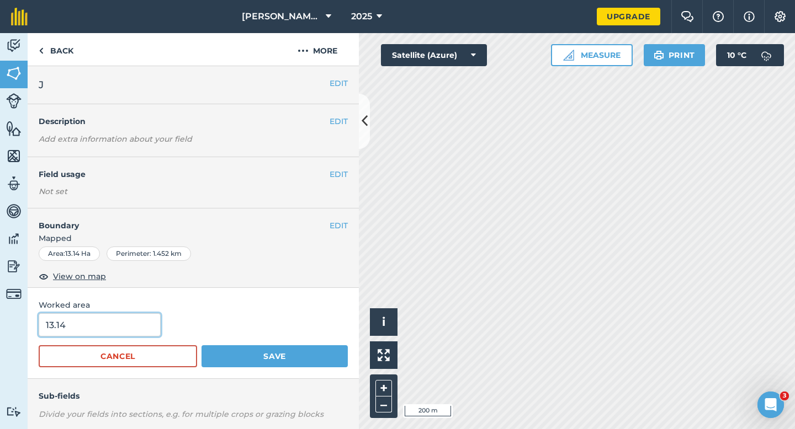
click at [114, 322] on input "13.14" at bounding box center [100, 325] width 122 height 23
type input "13"
click at [201, 346] on button "Save" at bounding box center [274, 357] width 146 height 22
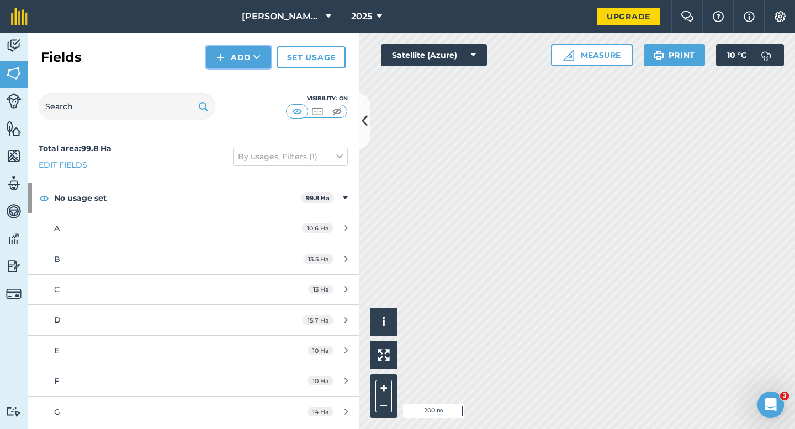
click at [232, 56] on button "Add" at bounding box center [238, 57] width 64 height 22
click at [233, 77] on link "Draw" at bounding box center [238, 82] width 61 height 24
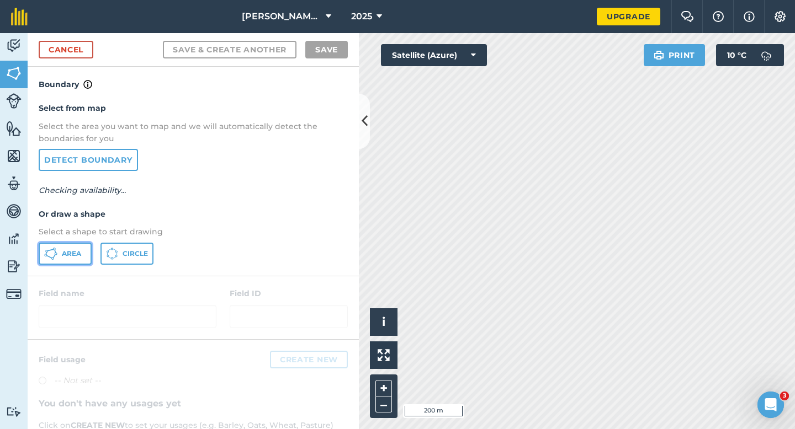
click at [75, 251] on span "Area" at bounding box center [71, 253] width 19 height 9
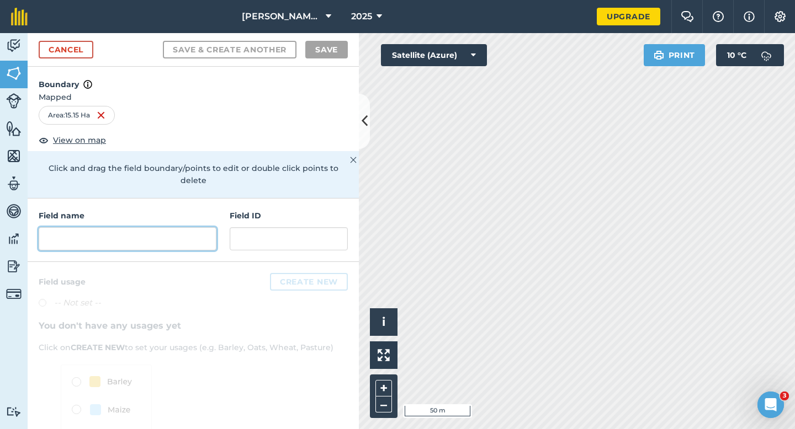
click at [178, 237] on input "text" at bounding box center [128, 238] width 178 height 23
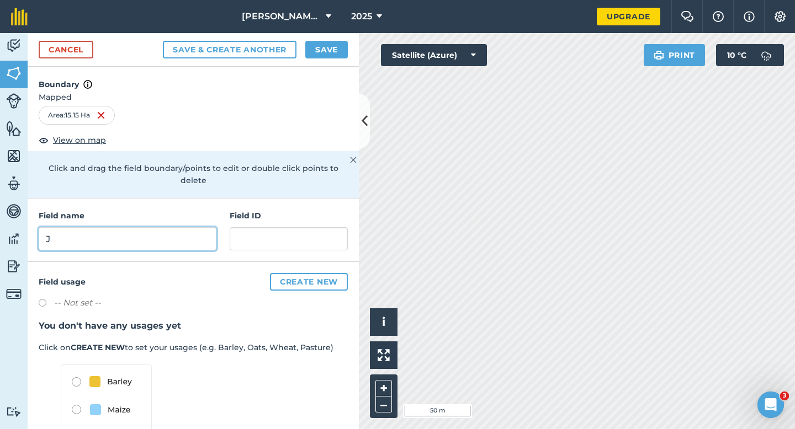
type input "J"
click at [322, 56] on button "Save" at bounding box center [326, 50] width 43 height 18
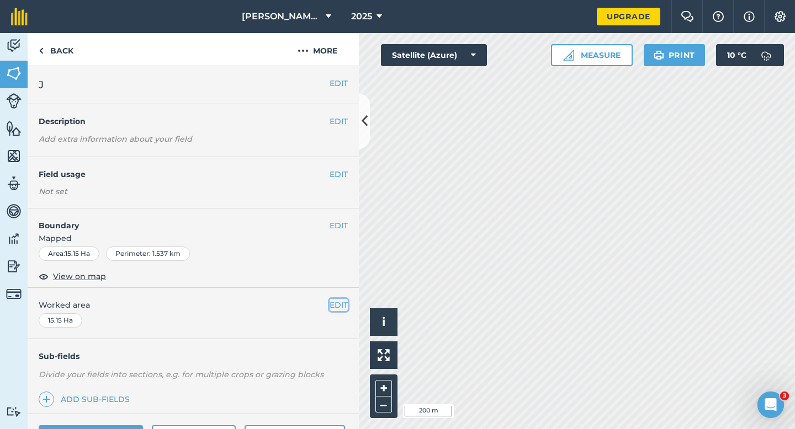
click at [339, 309] on button "EDIT" at bounding box center [339, 305] width 18 height 12
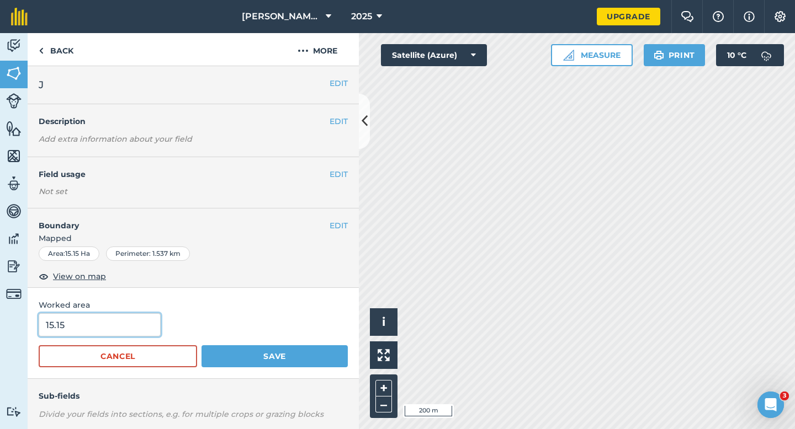
click at [77, 333] on input "15.15" at bounding box center [100, 325] width 122 height 23
type input "15"
click at [201, 346] on button "Save" at bounding box center [274, 357] width 146 height 22
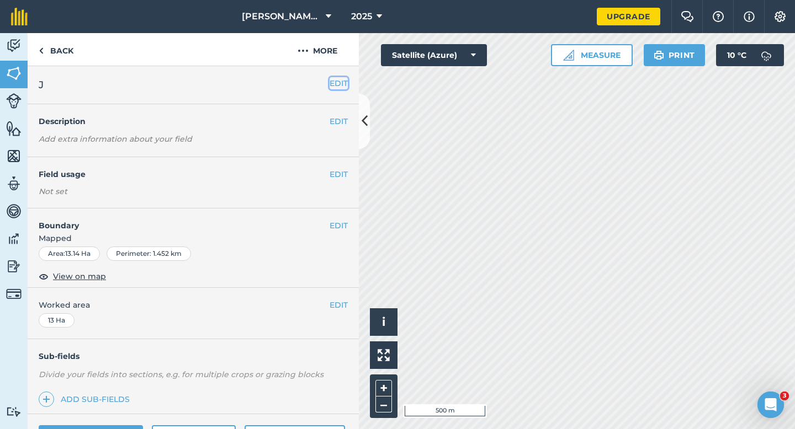
click at [342, 84] on button "EDIT" at bounding box center [339, 83] width 18 height 12
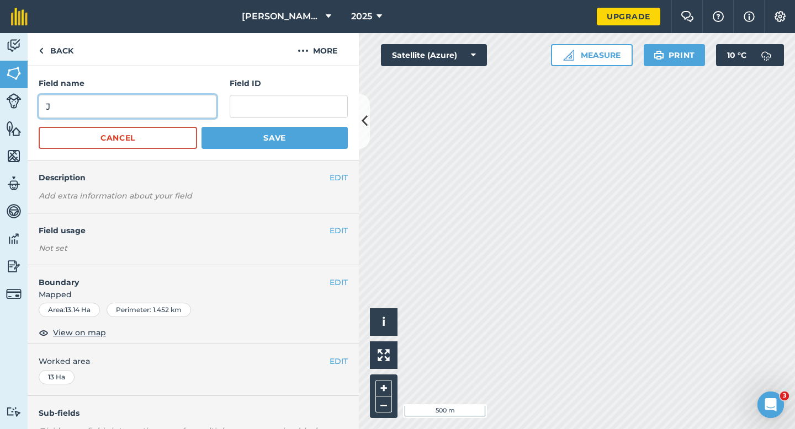
click at [180, 104] on input "J" at bounding box center [128, 106] width 178 height 23
type input "M"
click at [201, 127] on button "Save" at bounding box center [274, 138] width 146 height 22
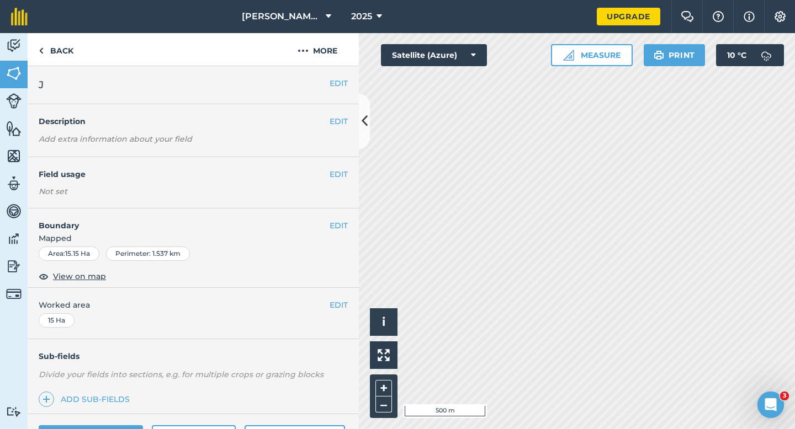
click at [336, 94] on div "EDIT J" at bounding box center [193, 85] width 331 height 38
click at [336, 81] on button "EDIT" at bounding box center [339, 83] width 18 height 12
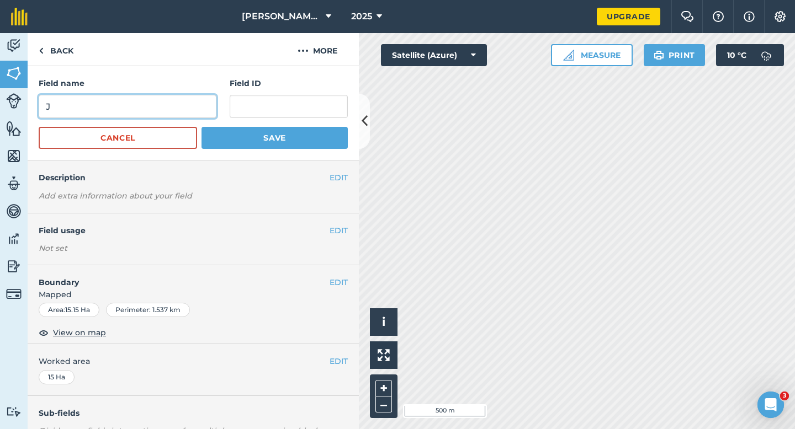
click at [156, 106] on input "J" at bounding box center [128, 106] width 178 height 23
type input "N"
click at [201, 127] on button "Save" at bounding box center [274, 138] width 146 height 22
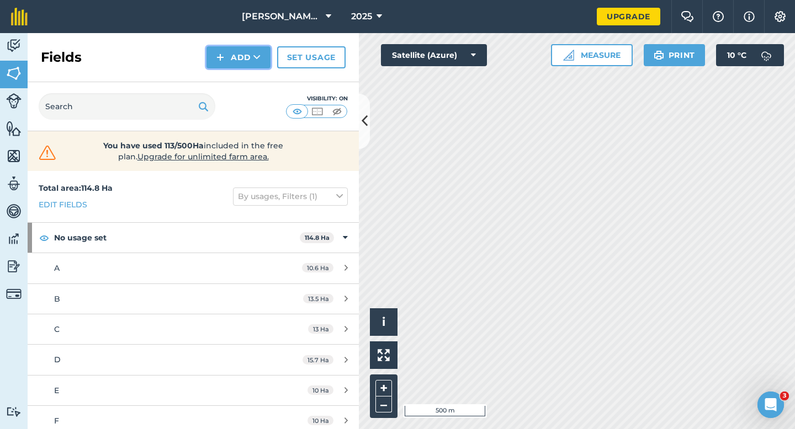
click at [241, 65] on button "Add" at bounding box center [238, 57] width 64 height 22
click at [241, 78] on link "Draw" at bounding box center [238, 82] width 61 height 24
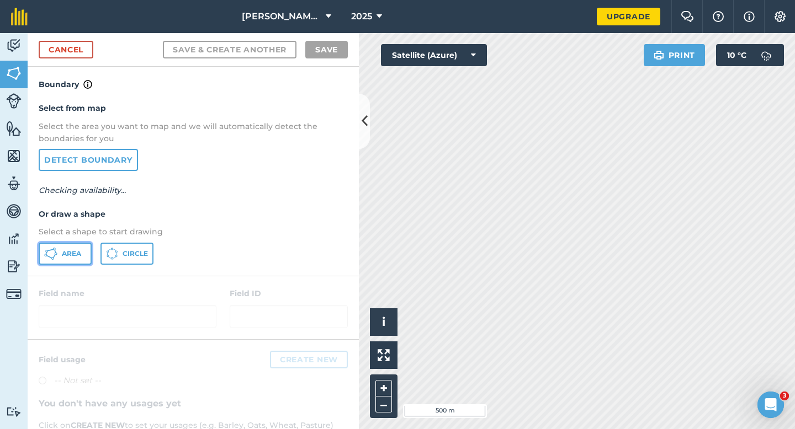
click at [72, 245] on button "Area" at bounding box center [65, 254] width 53 height 22
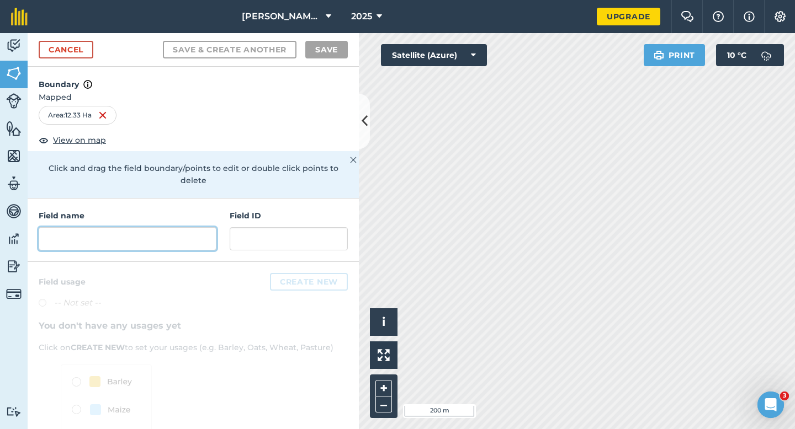
click at [123, 236] on input "text" at bounding box center [128, 238] width 178 height 23
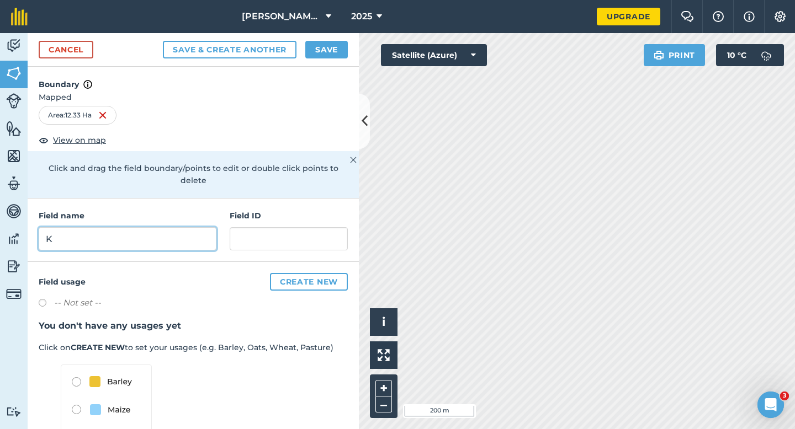
type input "K"
click at [323, 46] on button "Save" at bounding box center [326, 50] width 43 height 18
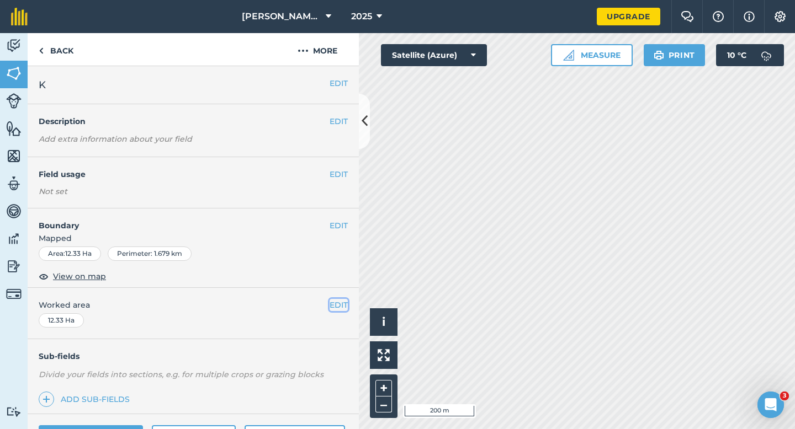
click at [337, 302] on button "EDIT" at bounding box center [339, 305] width 18 height 12
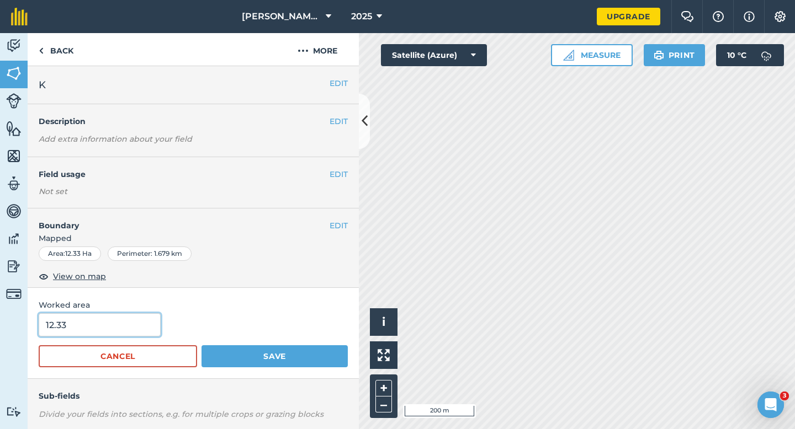
click at [129, 317] on input "12.33" at bounding box center [100, 325] width 122 height 23
click at [129, 320] on input "12.33" at bounding box center [100, 325] width 122 height 23
type input "12.3"
click at [201, 346] on button "Save" at bounding box center [274, 357] width 146 height 22
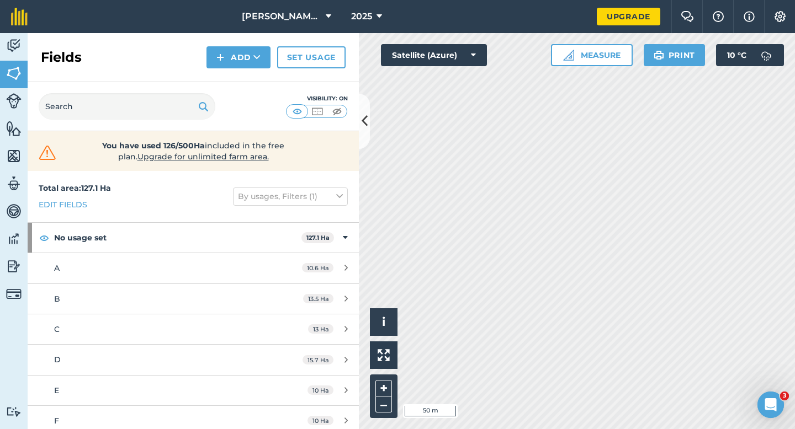
click at [250, 71] on div "Fields Add Set usage" at bounding box center [193, 57] width 331 height 49
click at [246, 60] on button "Add" at bounding box center [238, 57] width 64 height 22
click at [246, 81] on link "Draw" at bounding box center [238, 82] width 61 height 24
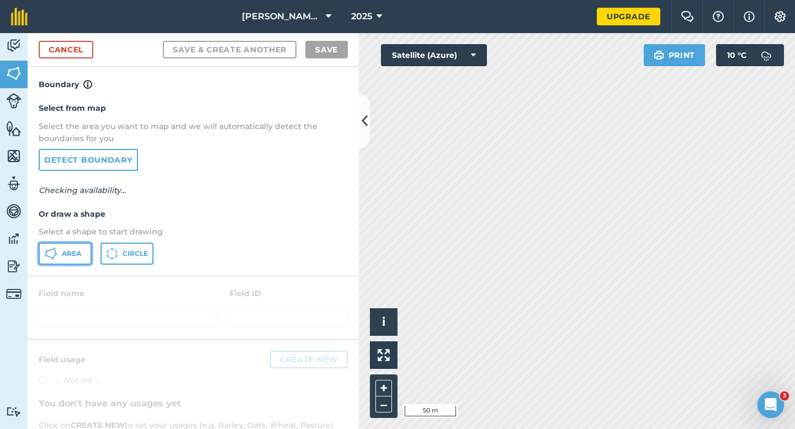
click at [74, 255] on span "Area" at bounding box center [71, 253] width 19 height 9
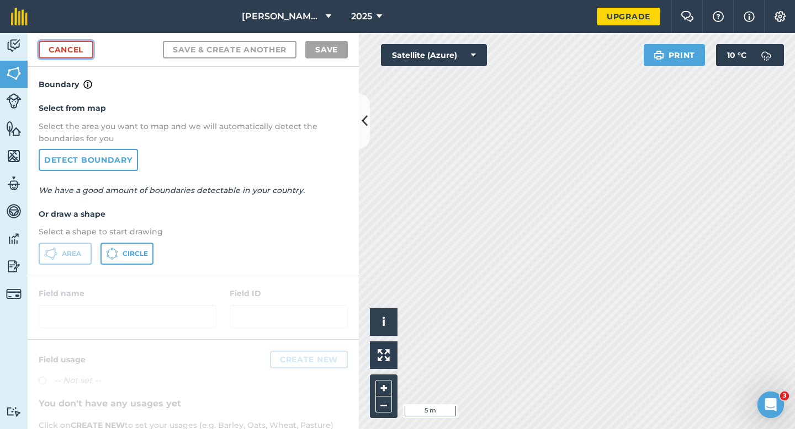
click at [83, 49] on link "Cancel" at bounding box center [66, 50] width 55 height 18
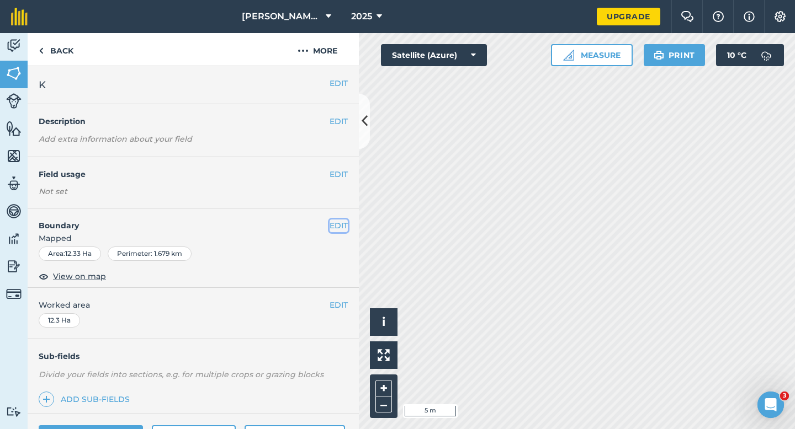
click at [339, 221] on button "EDIT" at bounding box center [339, 226] width 18 height 12
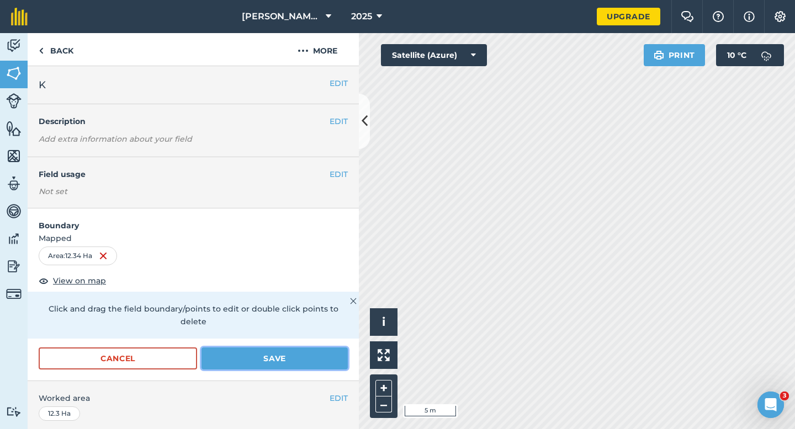
click at [296, 356] on button "Save" at bounding box center [274, 359] width 146 height 22
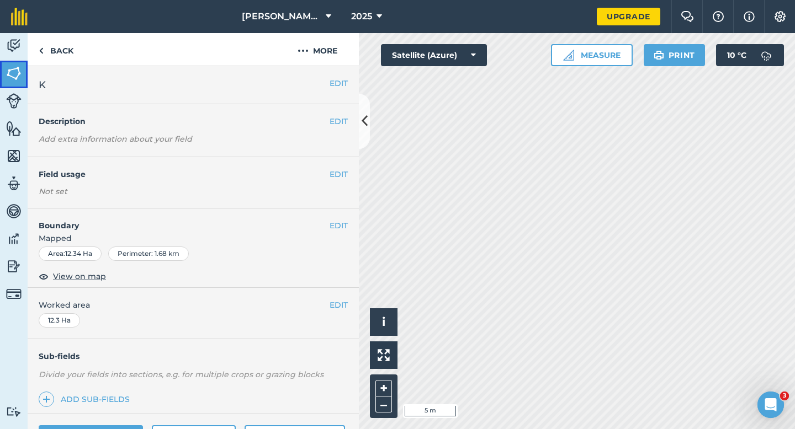
click at [6, 72] on img at bounding box center [13, 73] width 15 height 17
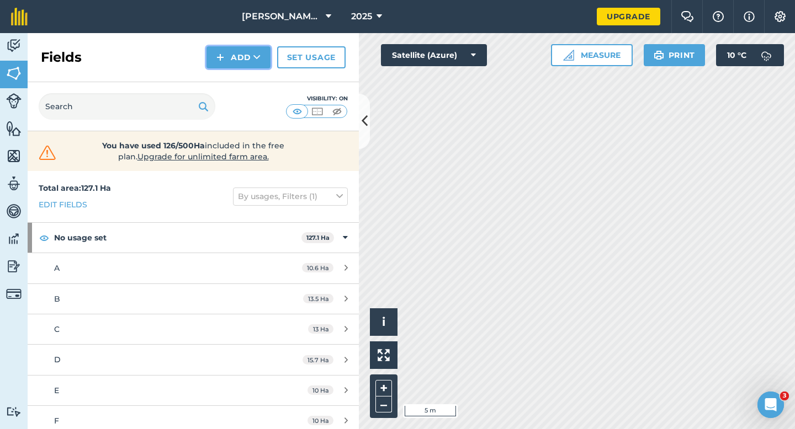
click at [240, 65] on button "Add" at bounding box center [238, 57] width 64 height 22
click at [240, 79] on link "Draw" at bounding box center [238, 82] width 61 height 24
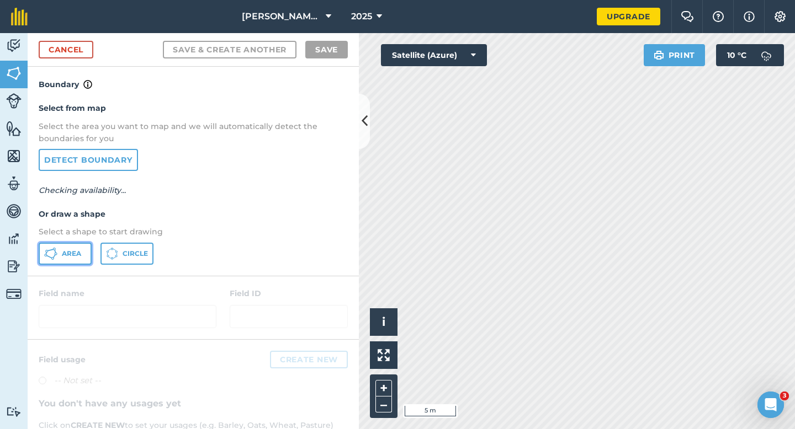
click at [90, 251] on button "Area" at bounding box center [65, 254] width 53 height 22
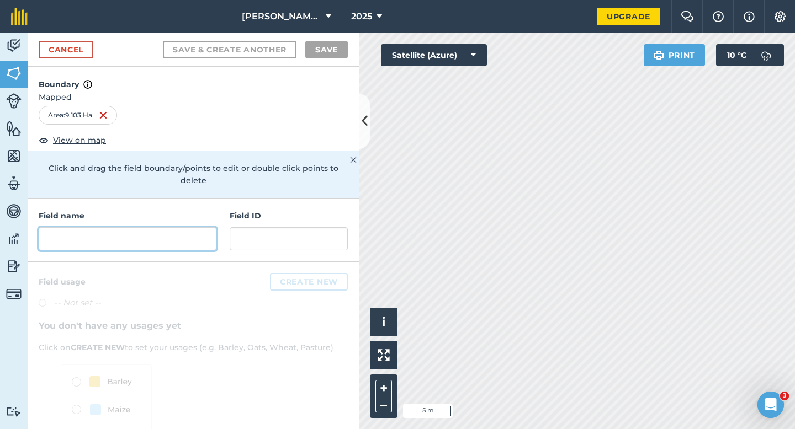
click at [131, 227] on input "text" at bounding box center [128, 238] width 178 height 23
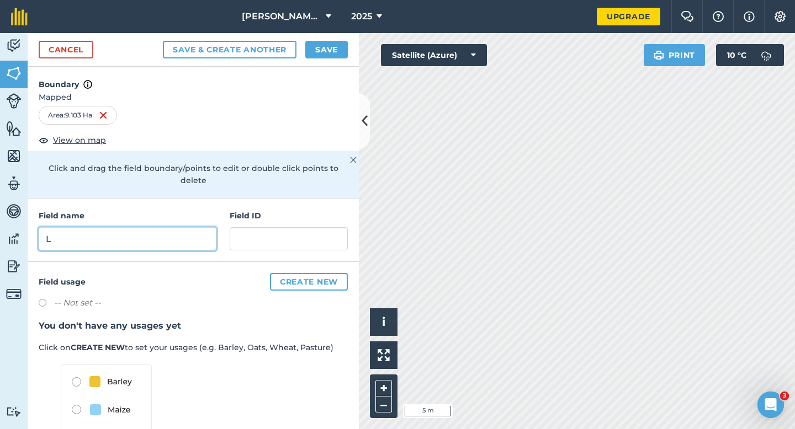
type input "L"
click at [317, 52] on button "Save" at bounding box center [326, 50] width 43 height 18
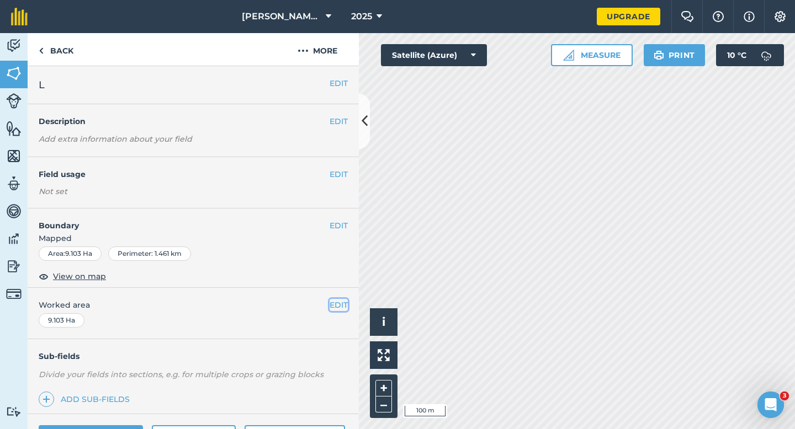
click at [336, 310] on button "EDIT" at bounding box center [339, 305] width 18 height 12
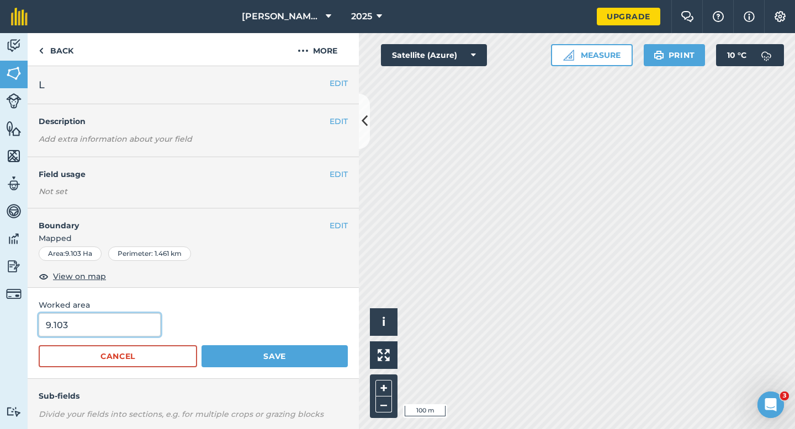
click at [123, 318] on input "9.103" at bounding box center [100, 325] width 122 height 23
type input "9"
click at [201, 346] on button "Save" at bounding box center [274, 357] width 146 height 22
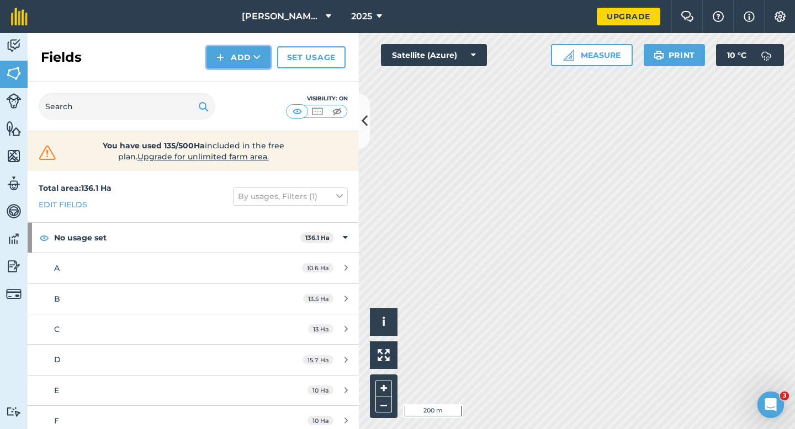
click at [254, 59] on icon at bounding box center [256, 57] width 7 height 11
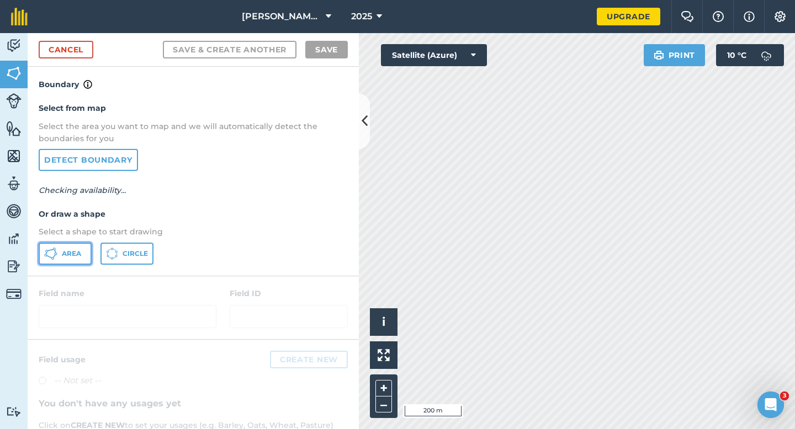
click at [67, 254] on span "Area" at bounding box center [71, 253] width 19 height 9
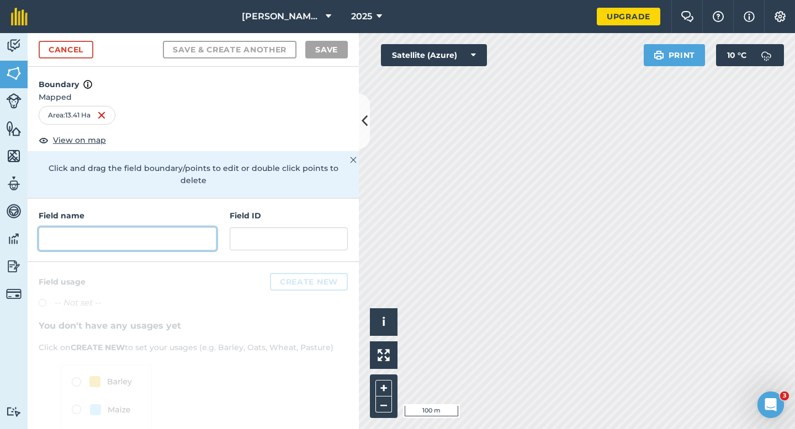
click at [174, 230] on input "text" at bounding box center [128, 238] width 178 height 23
type input "O"
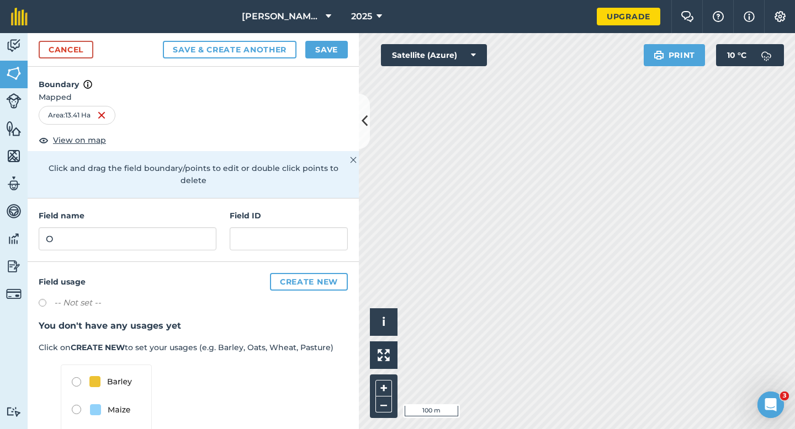
click at [317, 36] on div "Cancel Save & Create Another Save" at bounding box center [193, 50] width 331 height 34
click at [317, 45] on button "Save" at bounding box center [326, 50] width 43 height 18
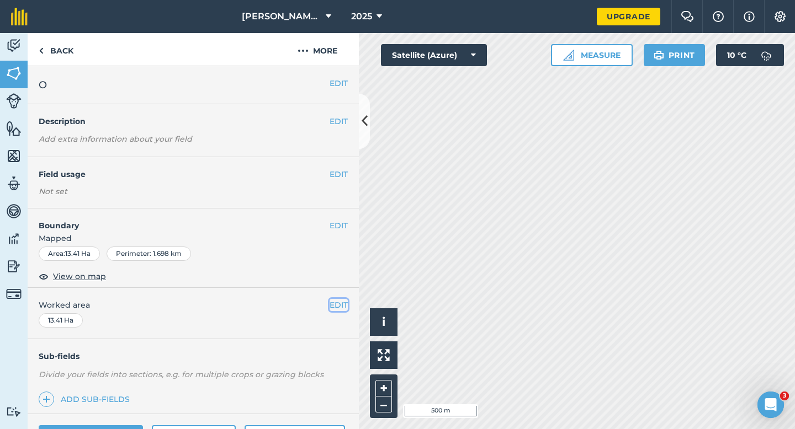
click at [334, 309] on button "EDIT" at bounding box center [339, 305] width 18 height 12
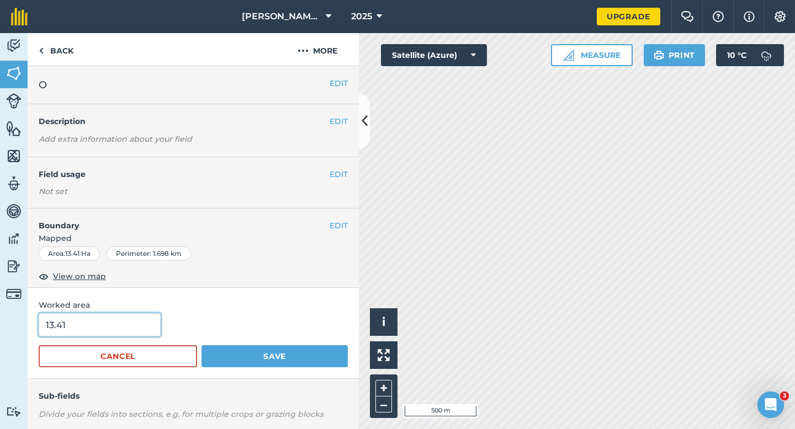
click at [111, 330] on input "13.41" at bounding box center [100, 325] width 122 height 23
type input "13"
click at [201, 346] on button "Save" at bounding box center [274, 357] width 146 height 22
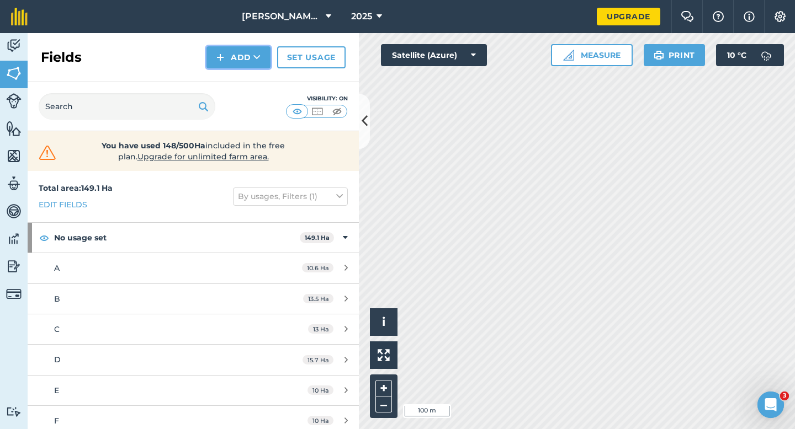
click at [259, 55] on icon at bounding box center [256, 57] width 7 height 11
click at [254, 83] on link "Draw" at bounding box center [238, 82] width 61 height 24
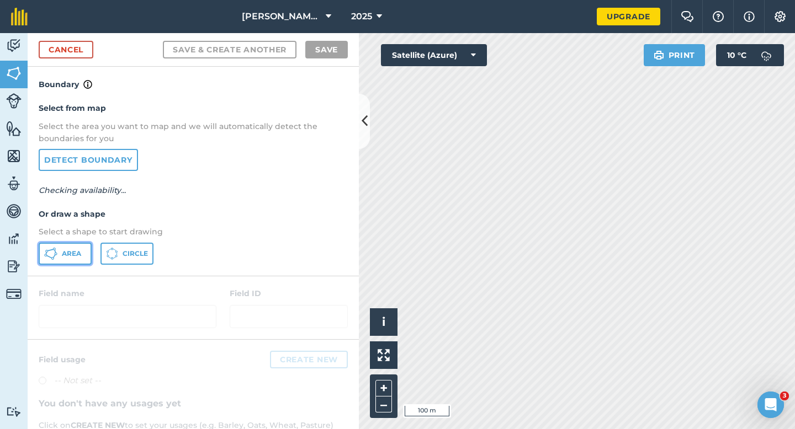
click at [72, 251] on span "Area" at bounding box center [71, 253] width 19 height 9
